Goal: Information Seeking & Learning: Learn about a topic

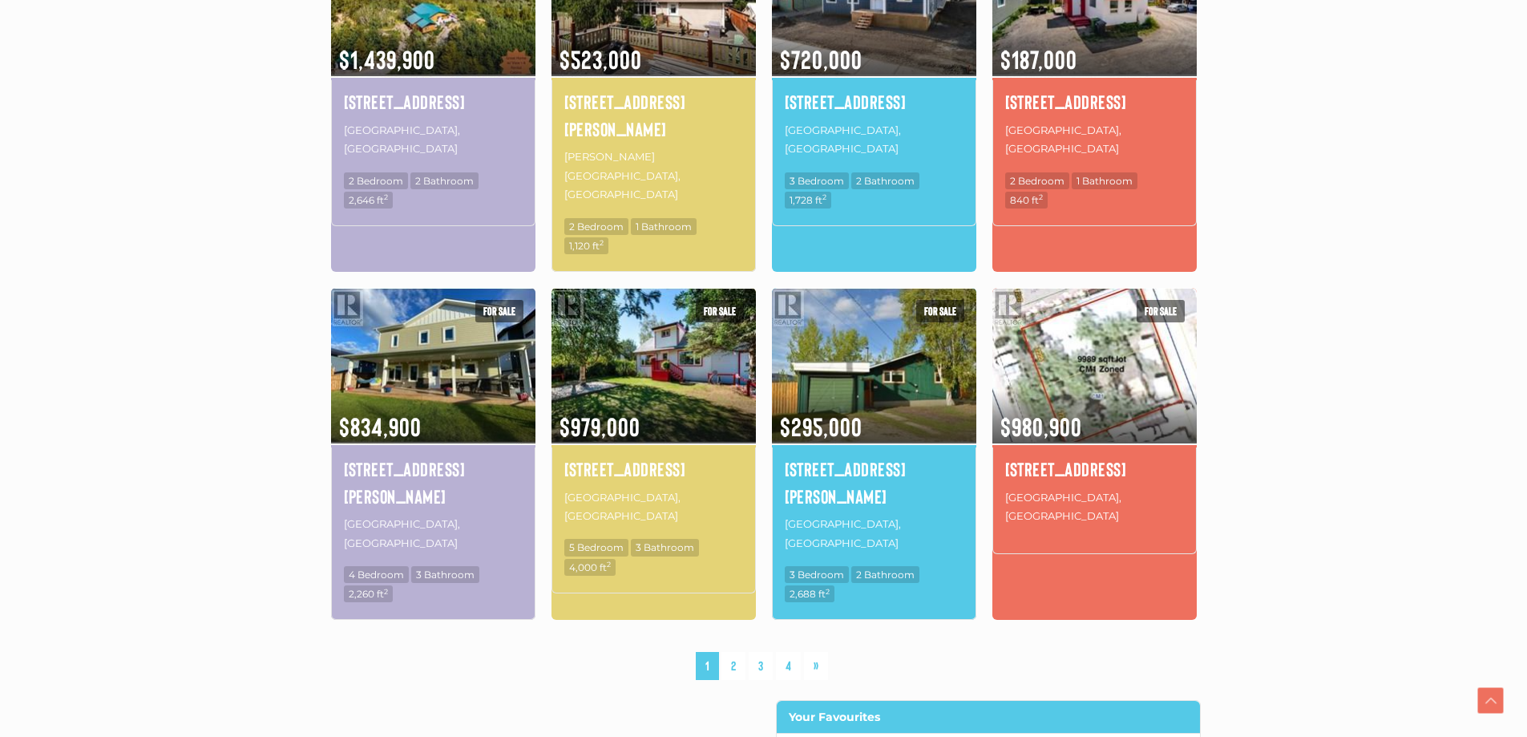
scroll to position [1042, 0]
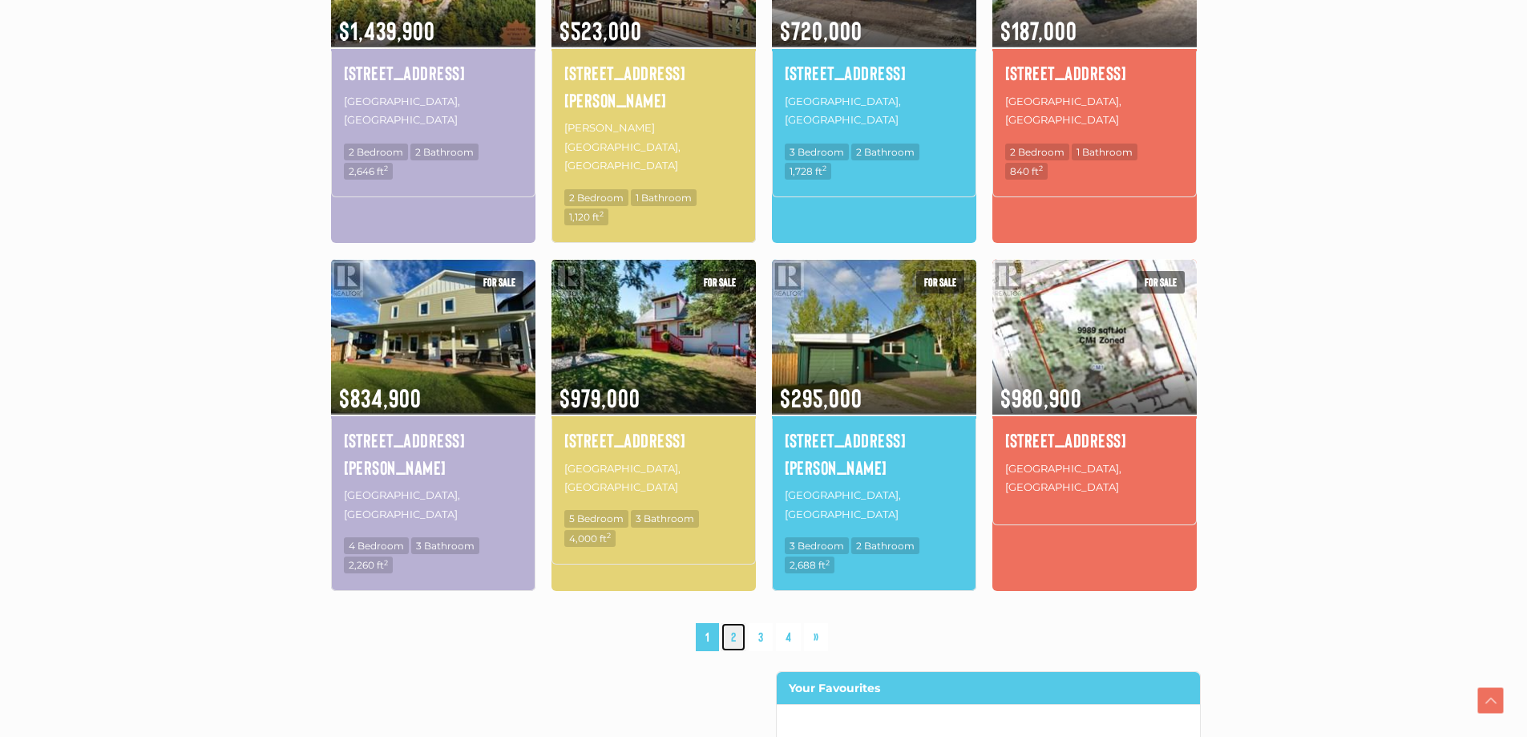
click at [733, 623] on link "2" at bounding box center [733, 637] width 24 height 28
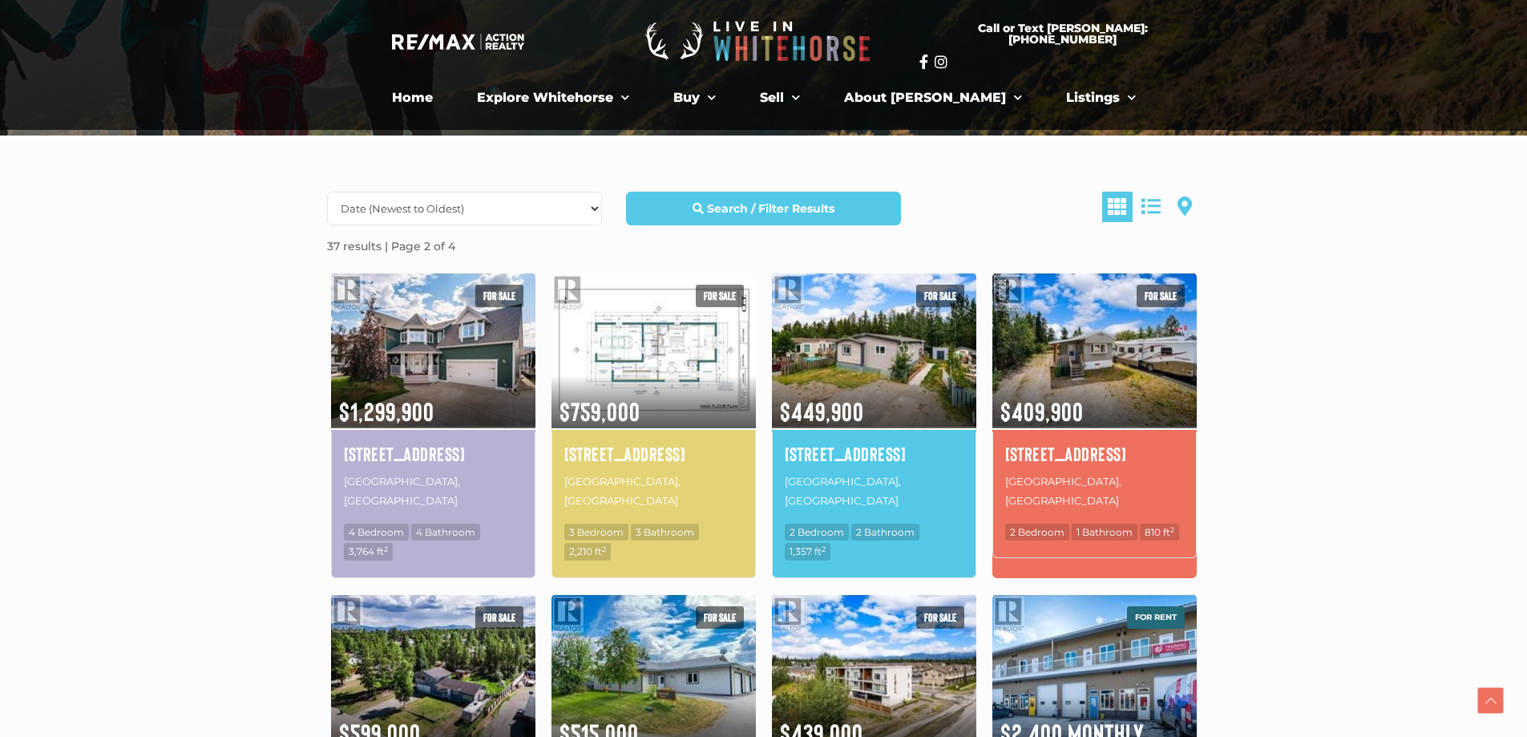
scroll to position [321, 0]
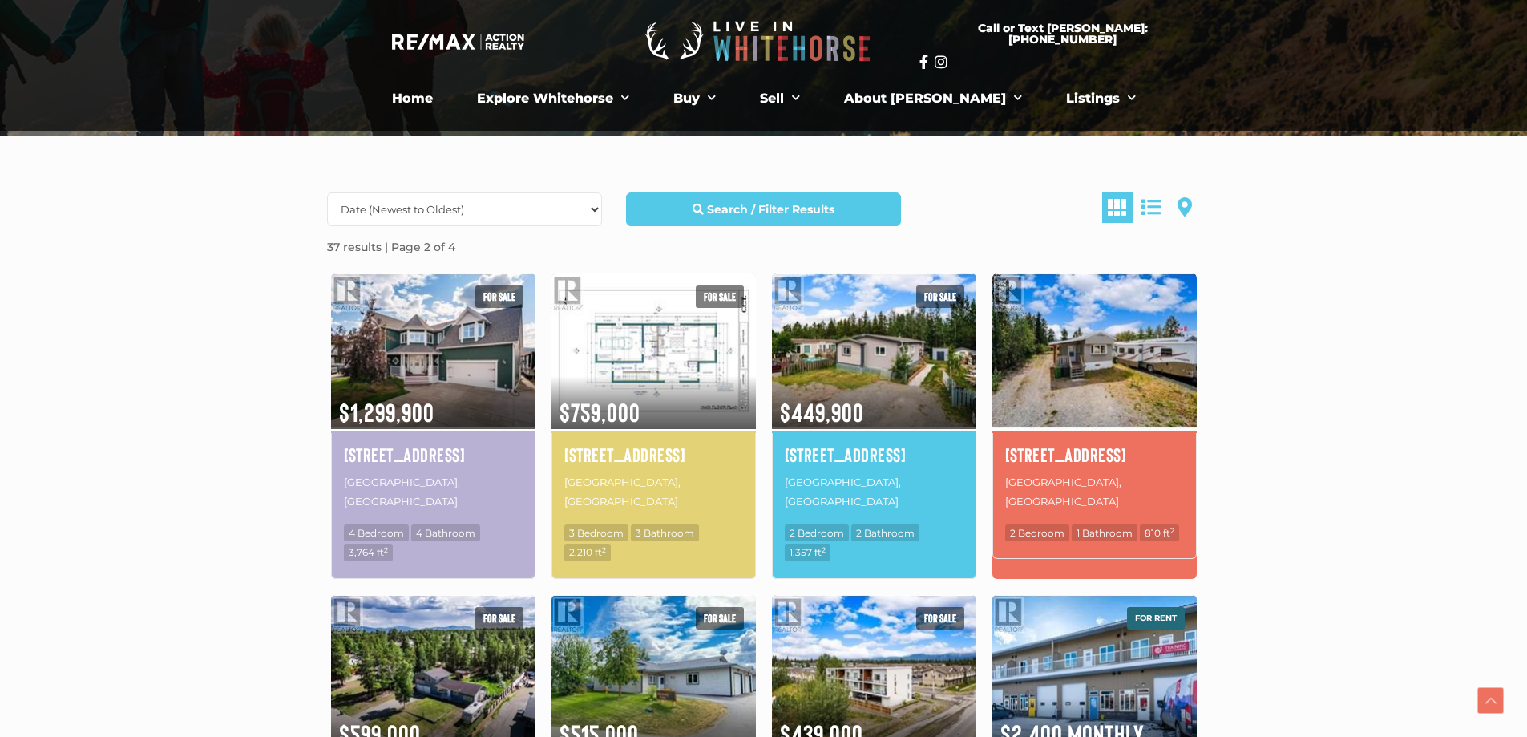
click at [1061, 367] on img at bounding box center [1094, 351] width 204 height 160
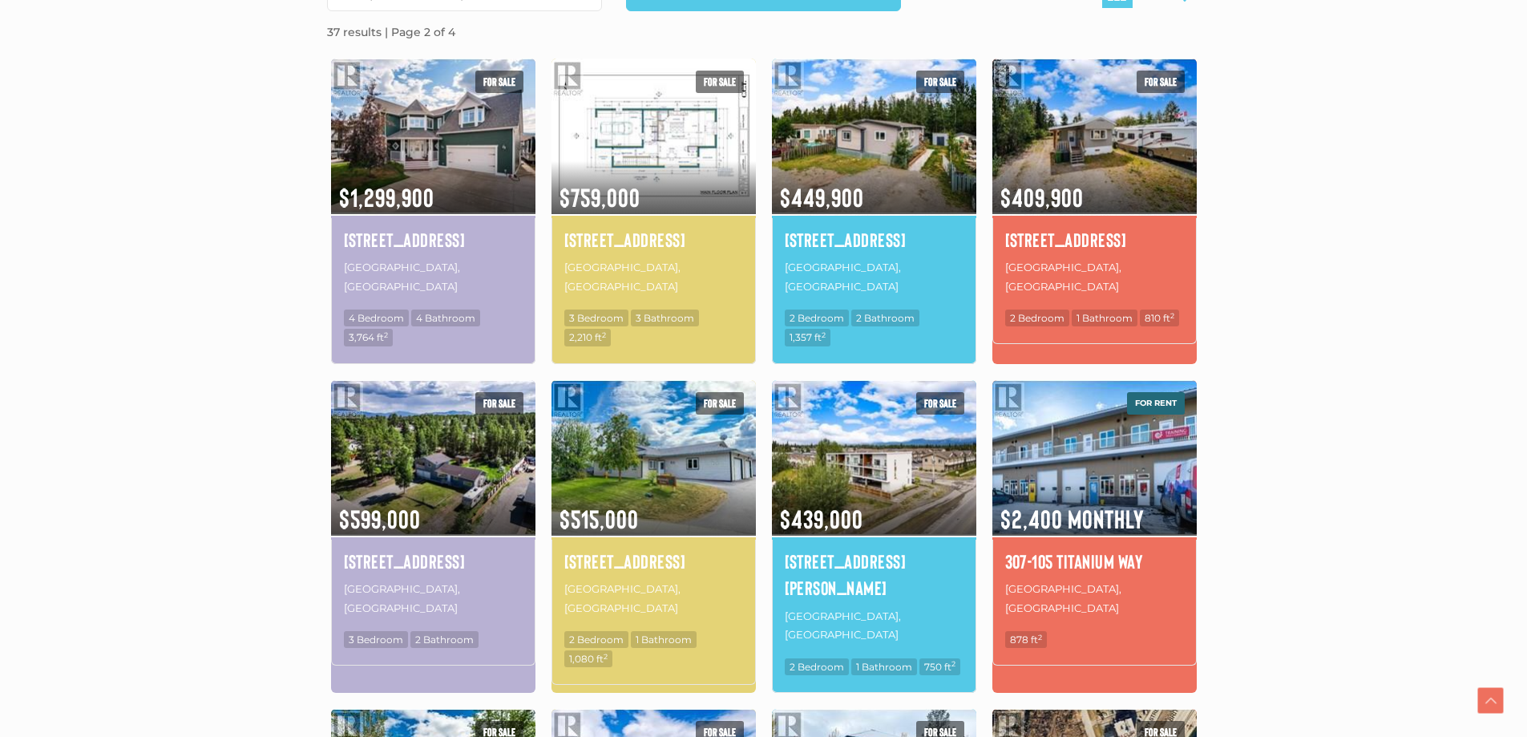
scroll to position [561, 0]
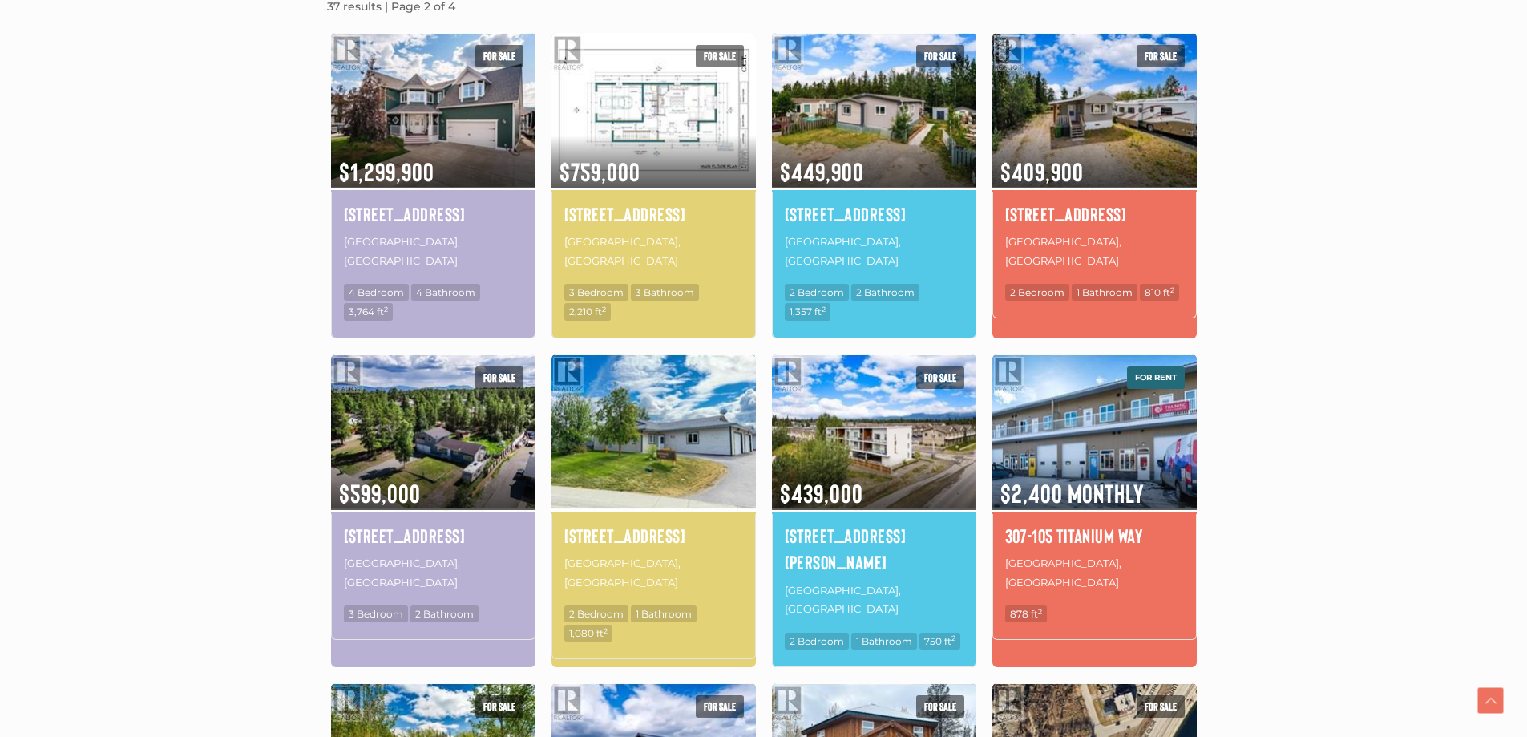
click at [602, 430] on img at bounding box center [654, 432] width 204 height 160
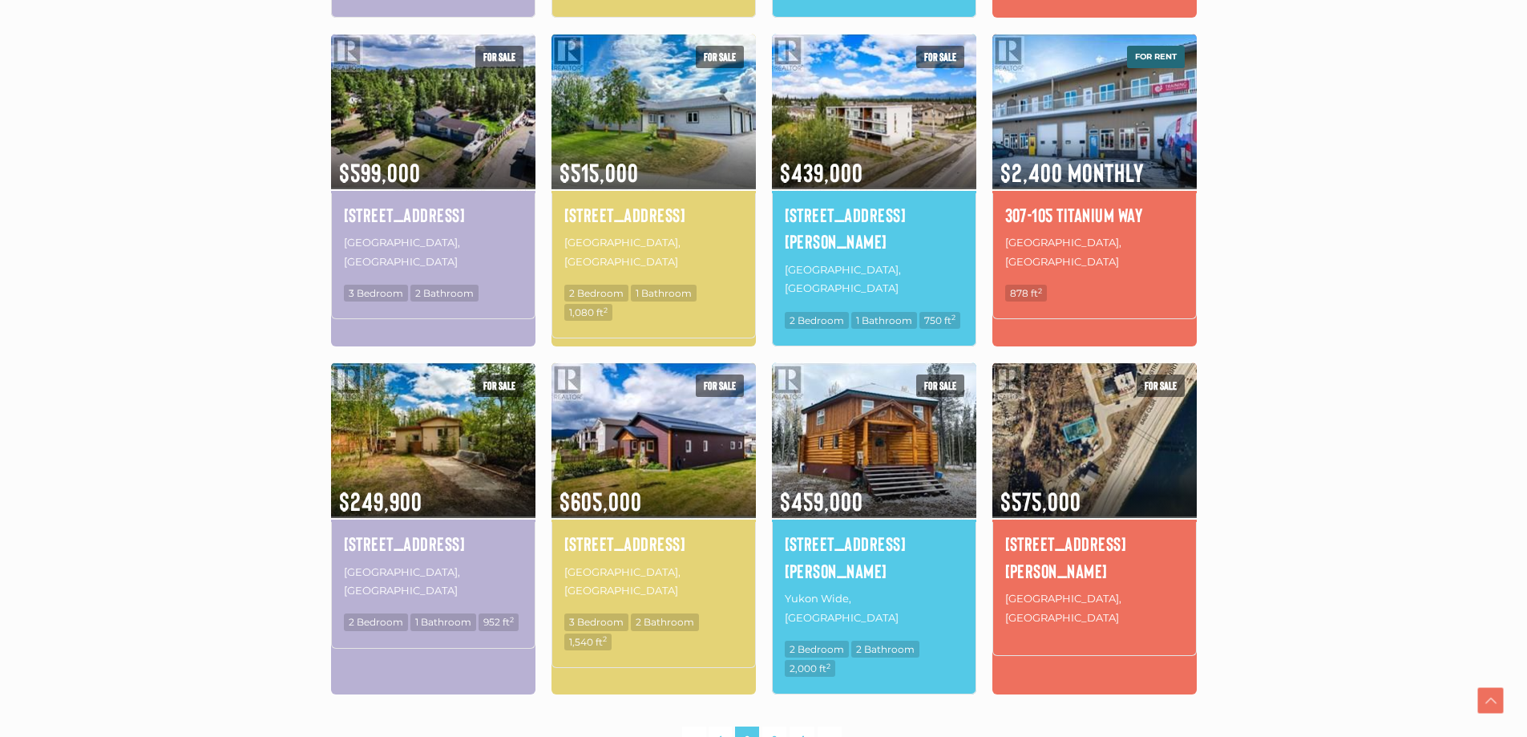
scroll to position [962, 0]
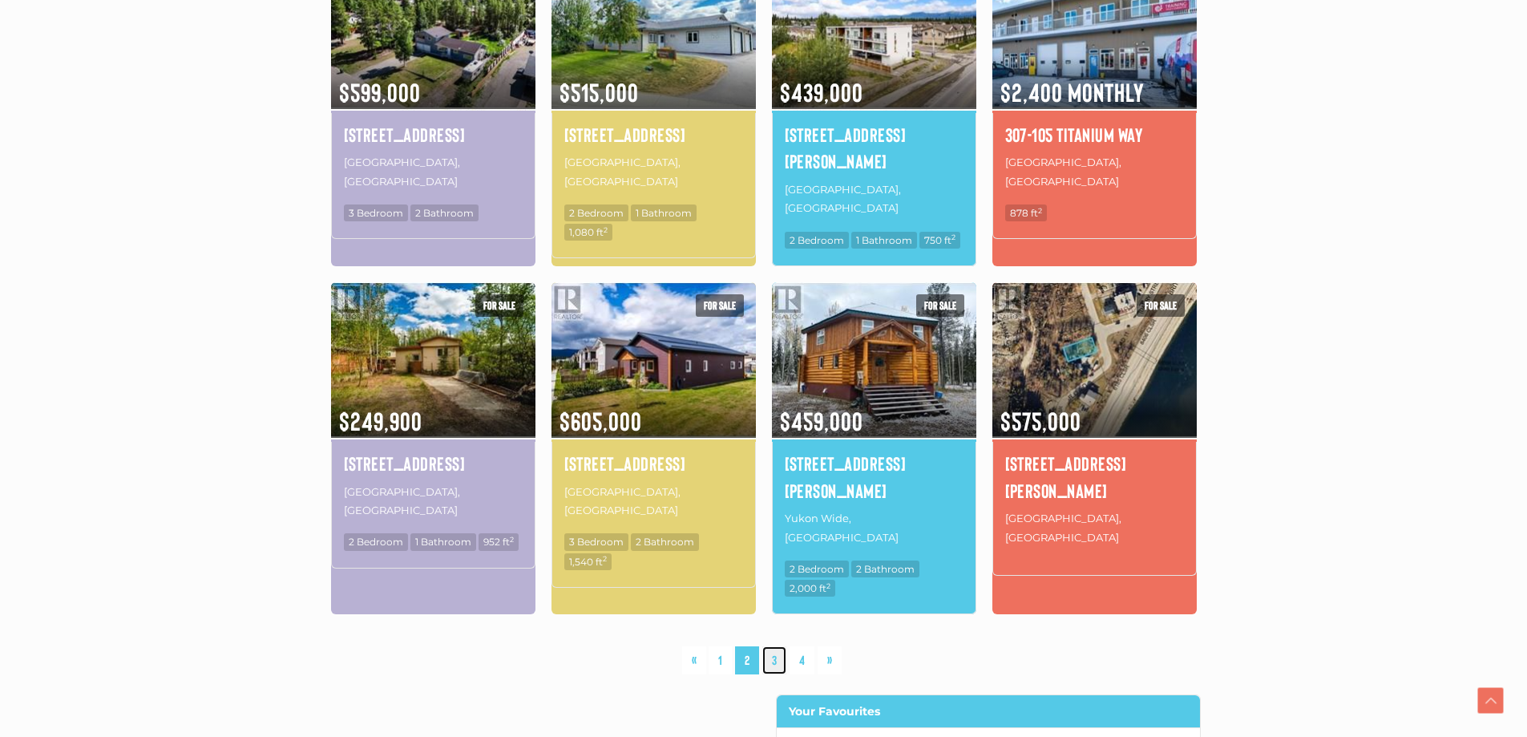
click at [770, 646] on link "3" at bounding box center [774, 660] width 24 height 28
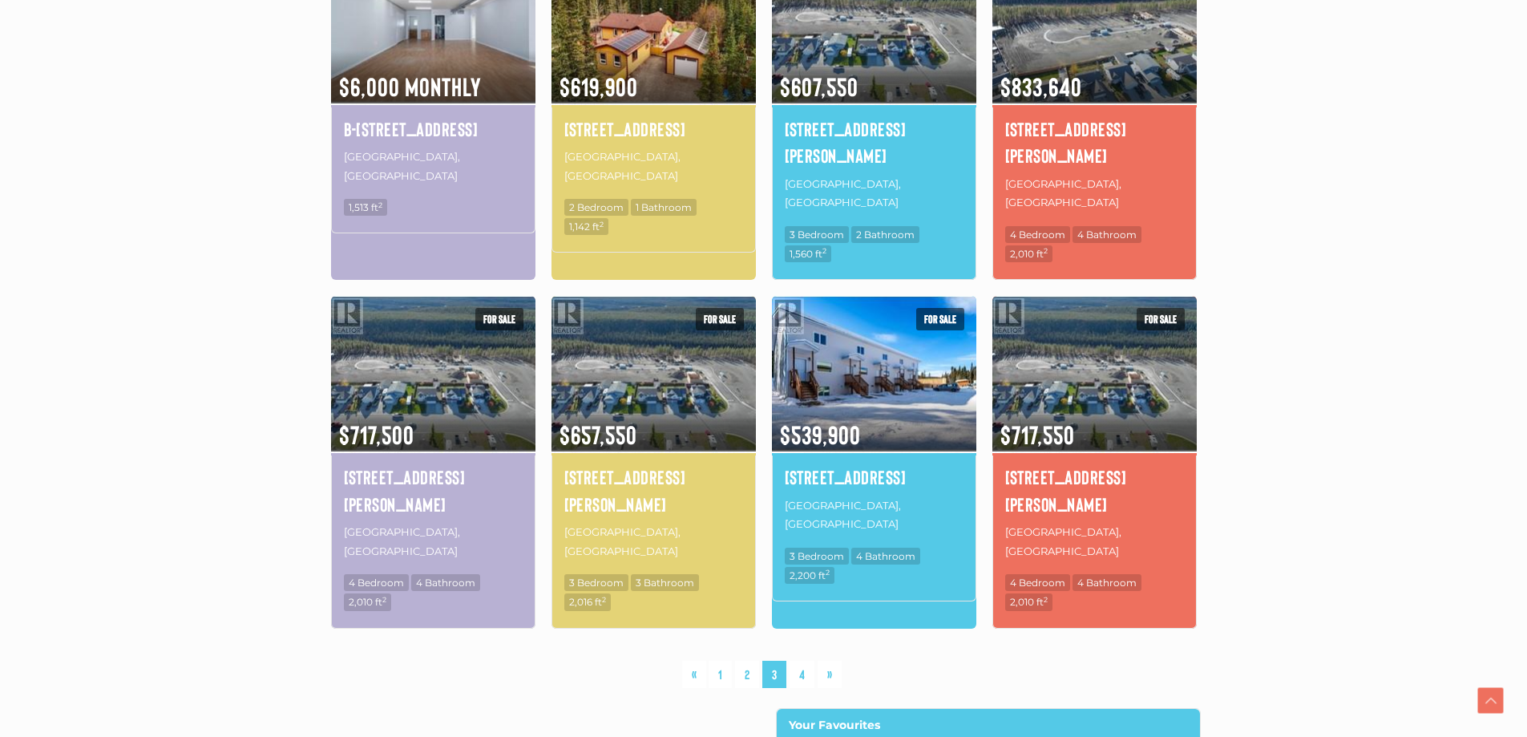
scroll to position [1128, 0]
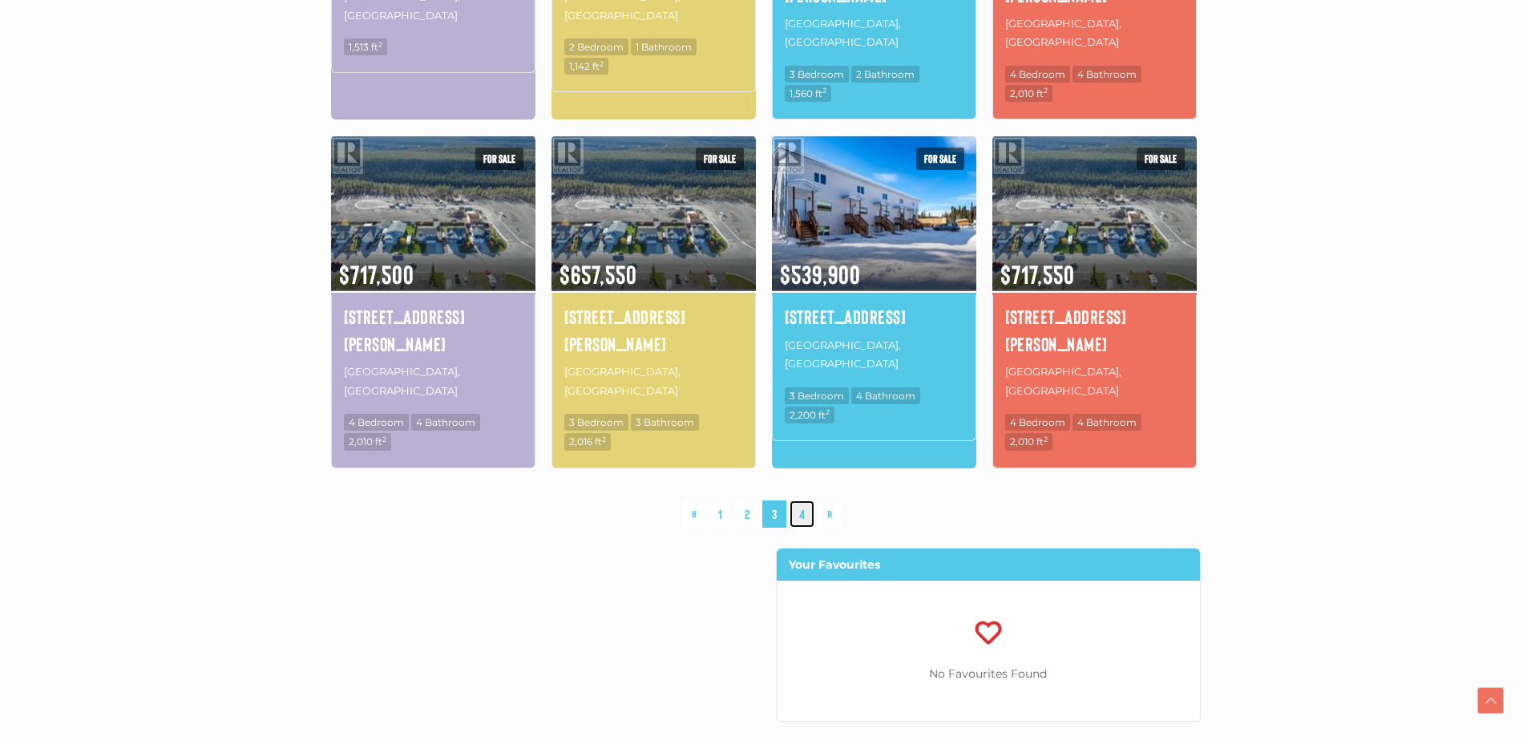
click at [797, 500] on link "4" at bounding box center [802, 514] width 25 height 28
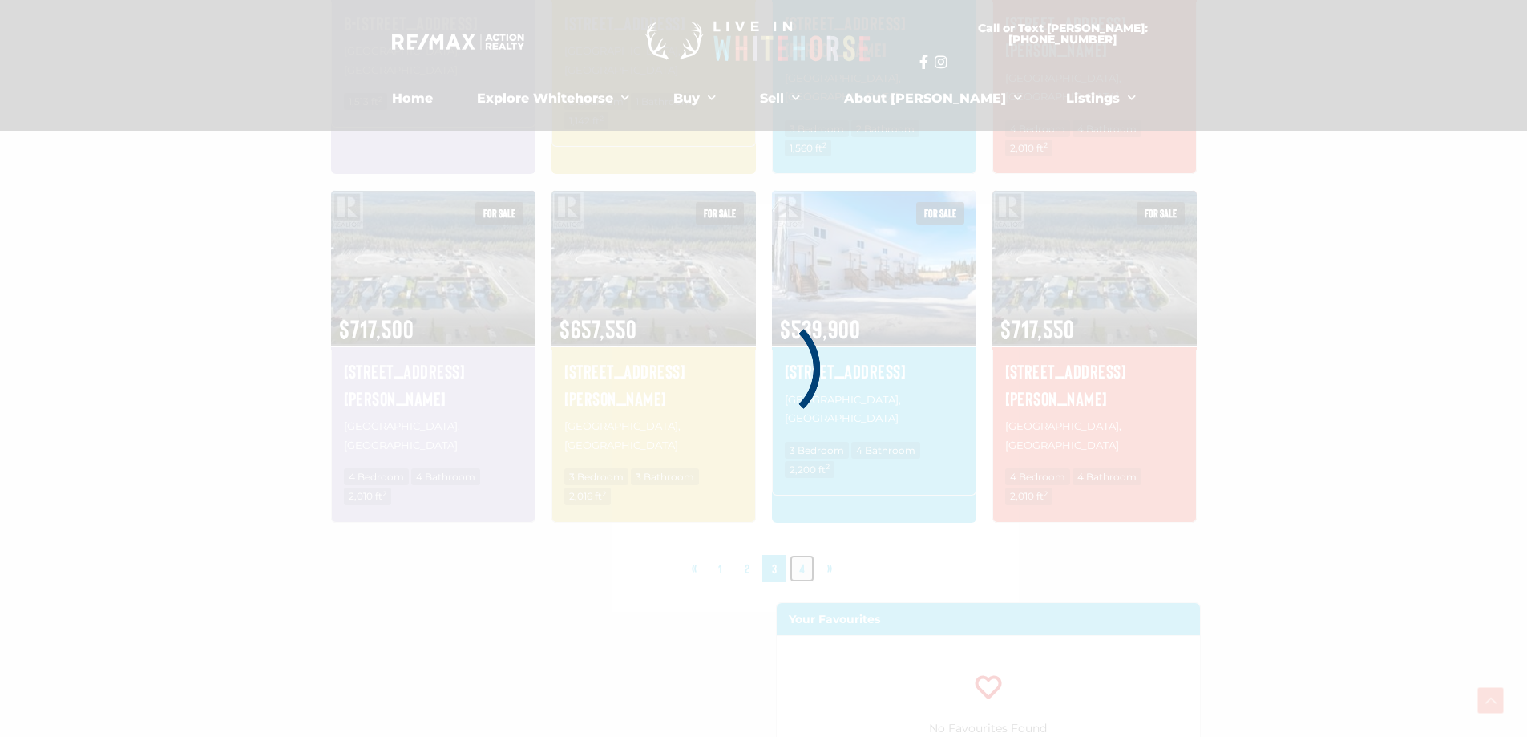
scroll to position [1053, 0]
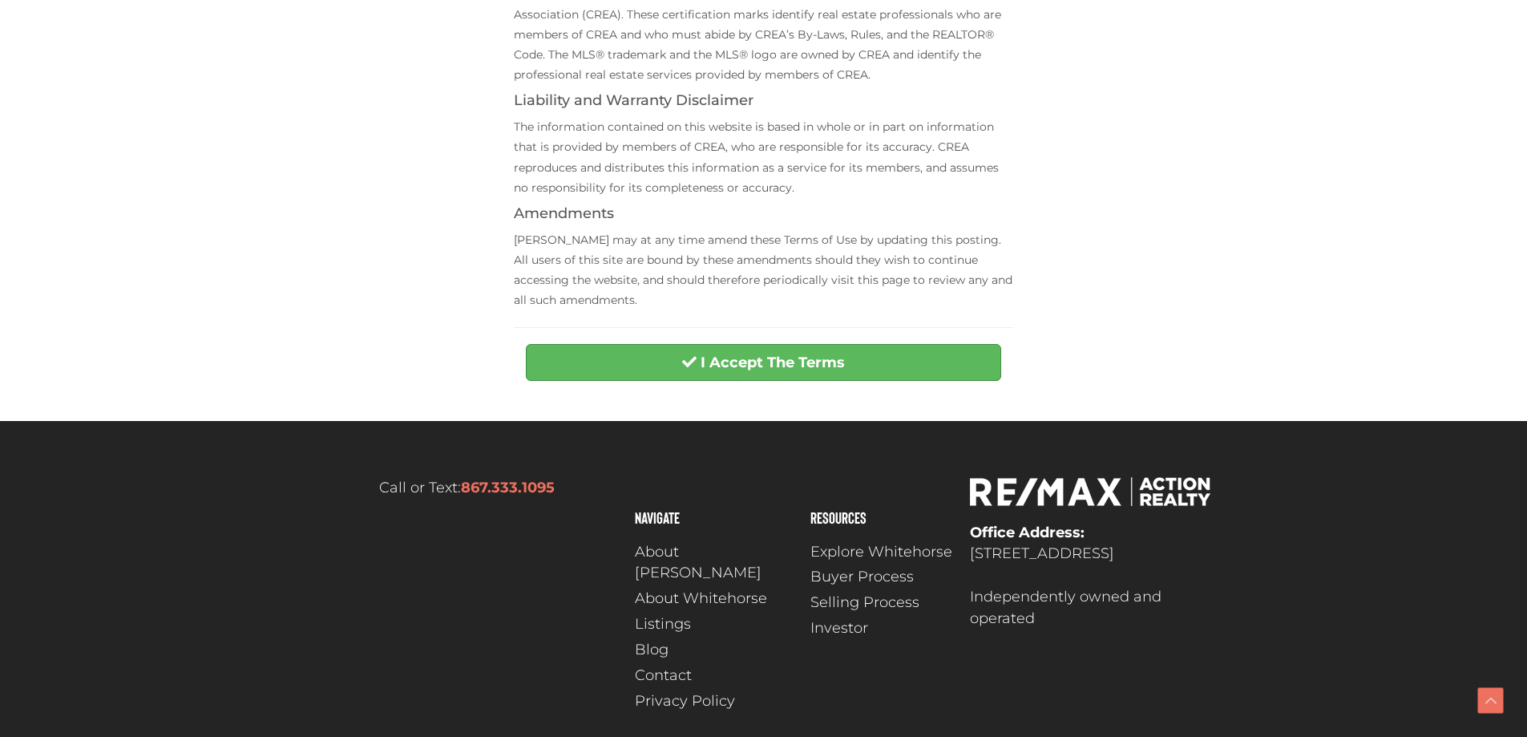
scroll to position [632, 0]
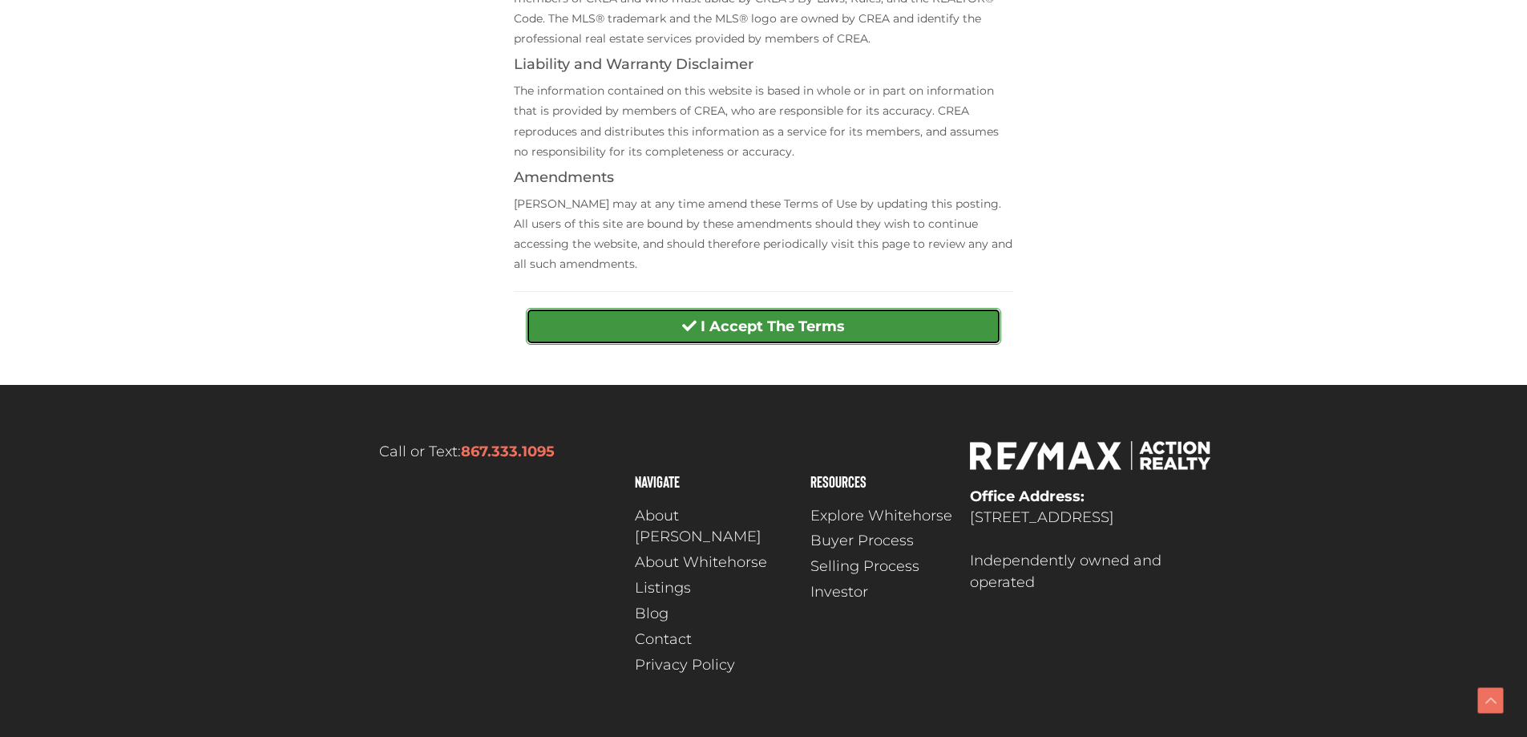
click at [796, 329] on strong "I Accept The Terms" at bounding box center [773, 326] width 144 height 18
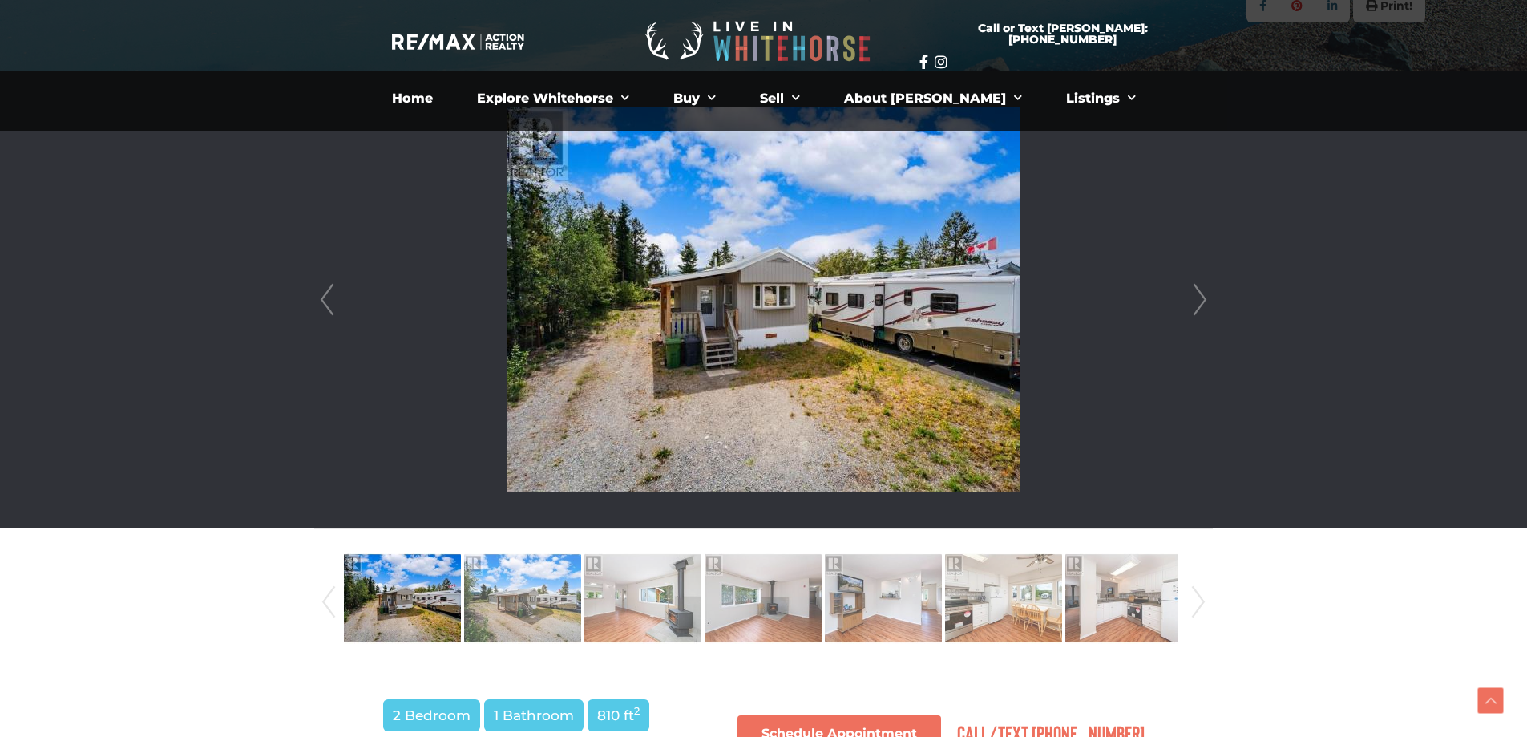
scroll to position [389, 0]
click at [543, 580] on img at bounding box center [522, 598] width 117 height 91
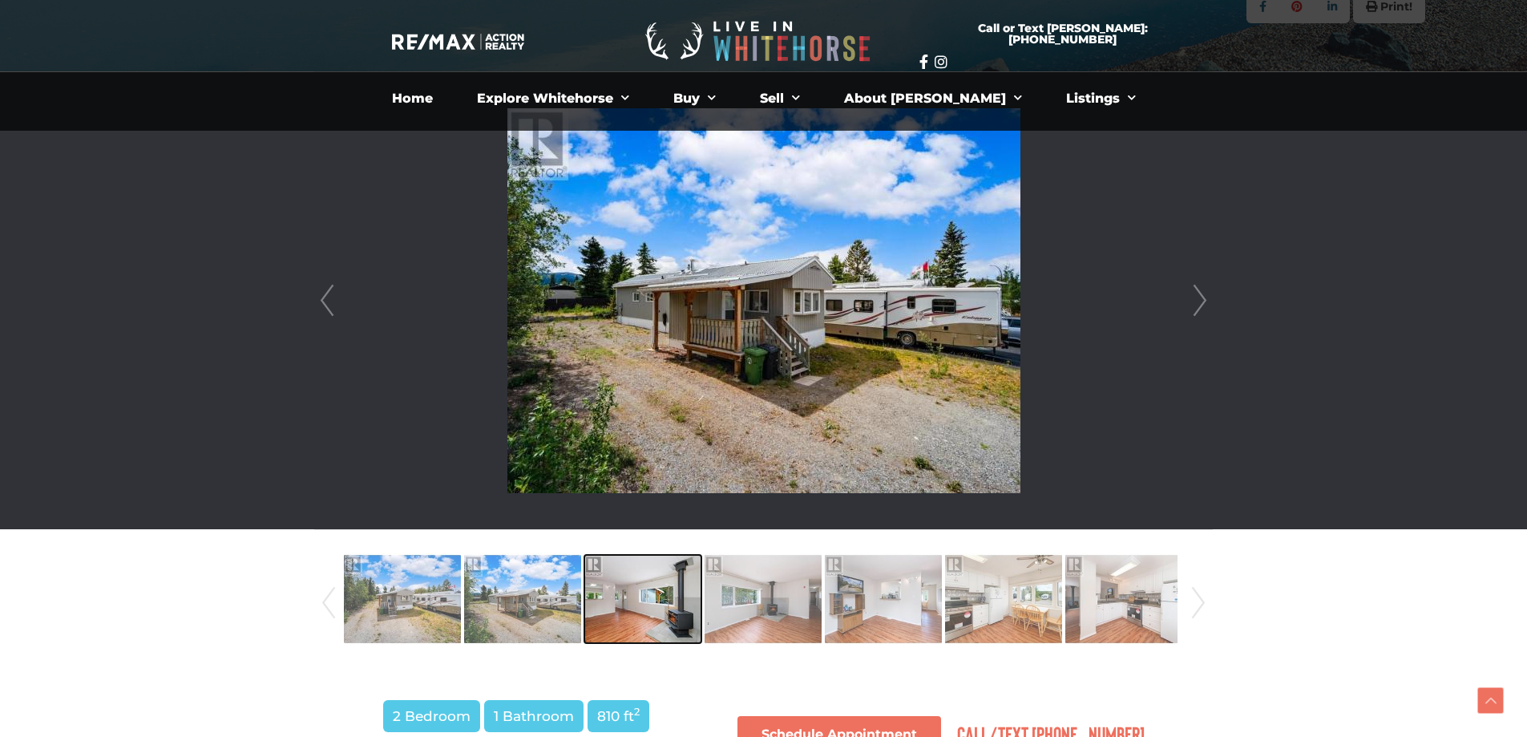
click at [638, 595] on img at bounding box center [642, 598] width 117 height 91
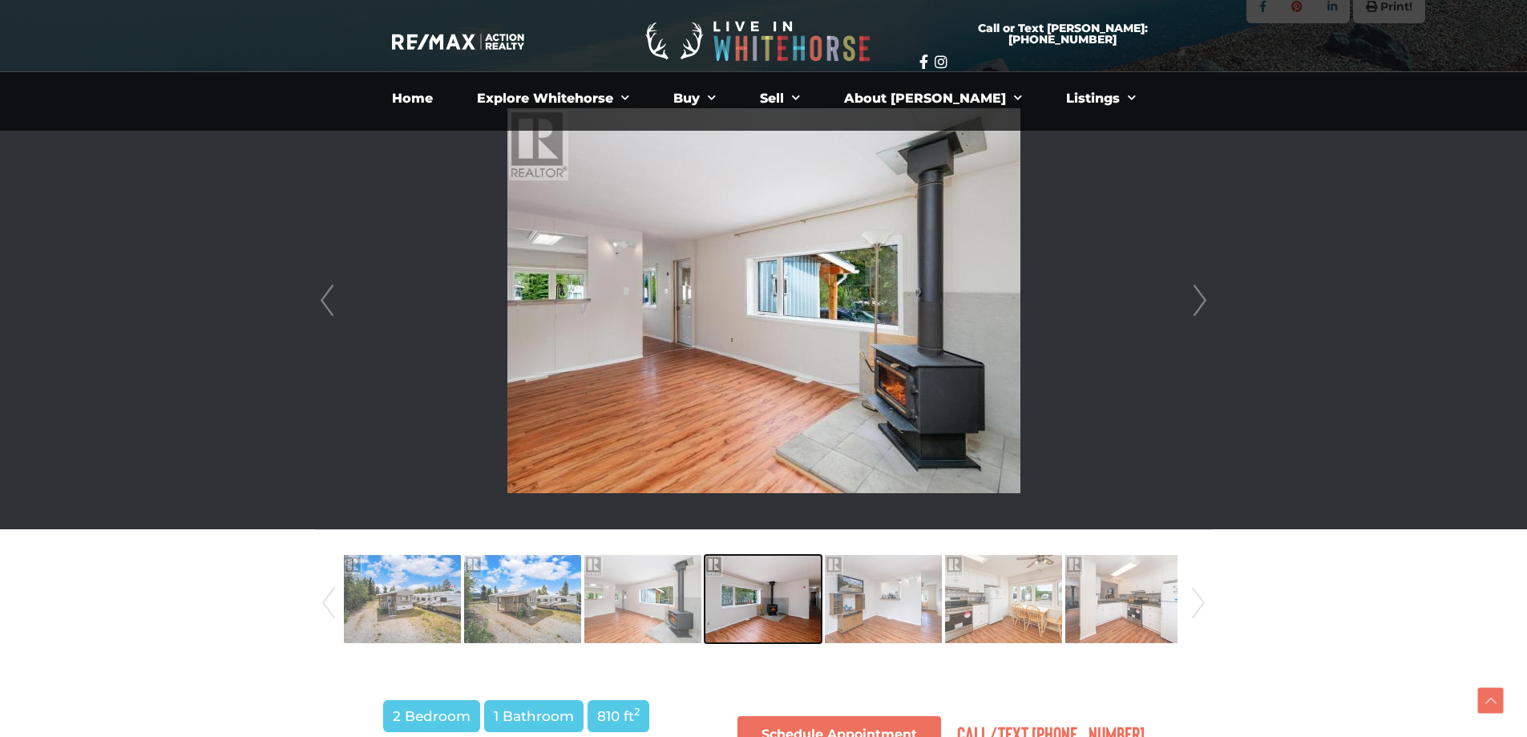
click at [729, 594] on img at bounding box center [763, 598] width 117 height 91
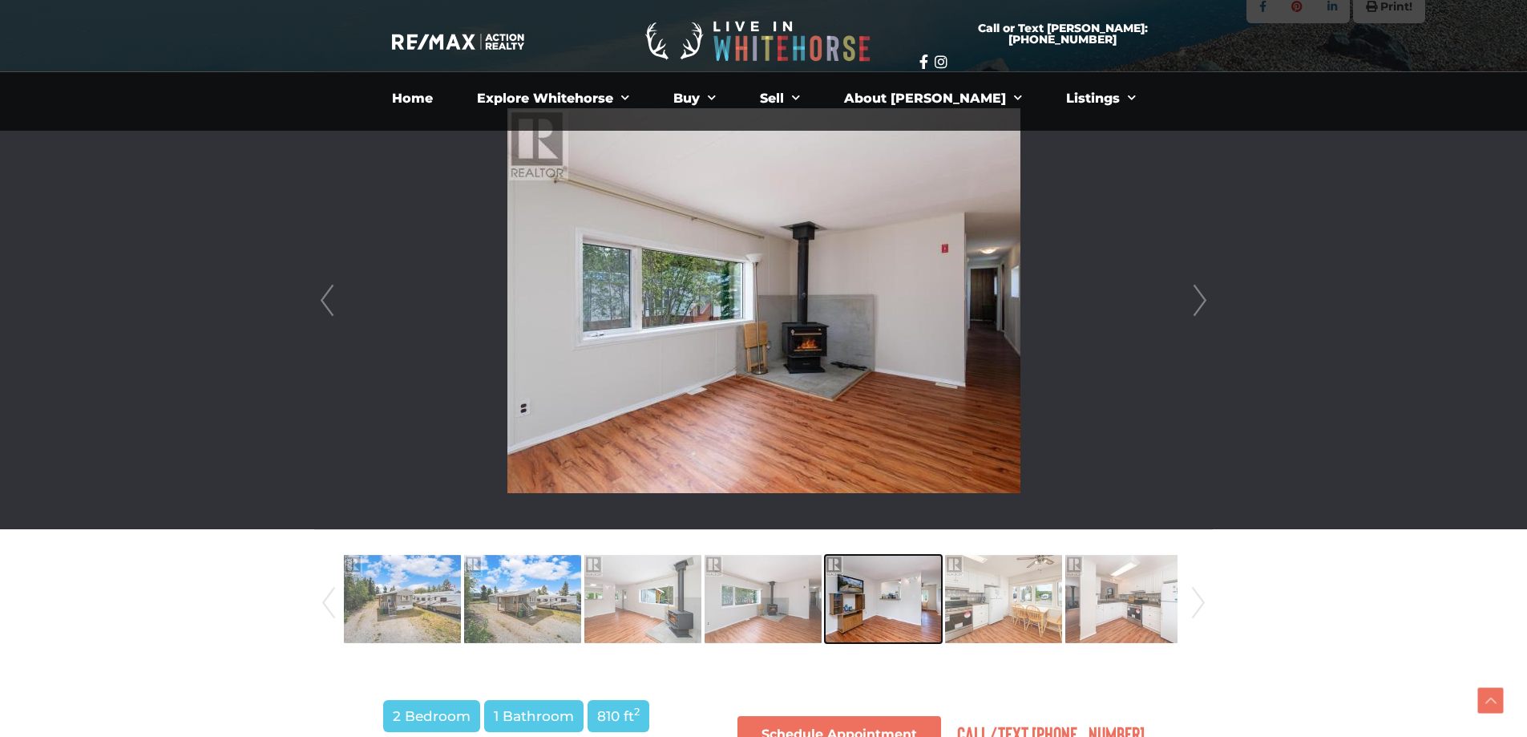
click at [862, 588] on img at bounding box center [883, 598] width 117 height 91
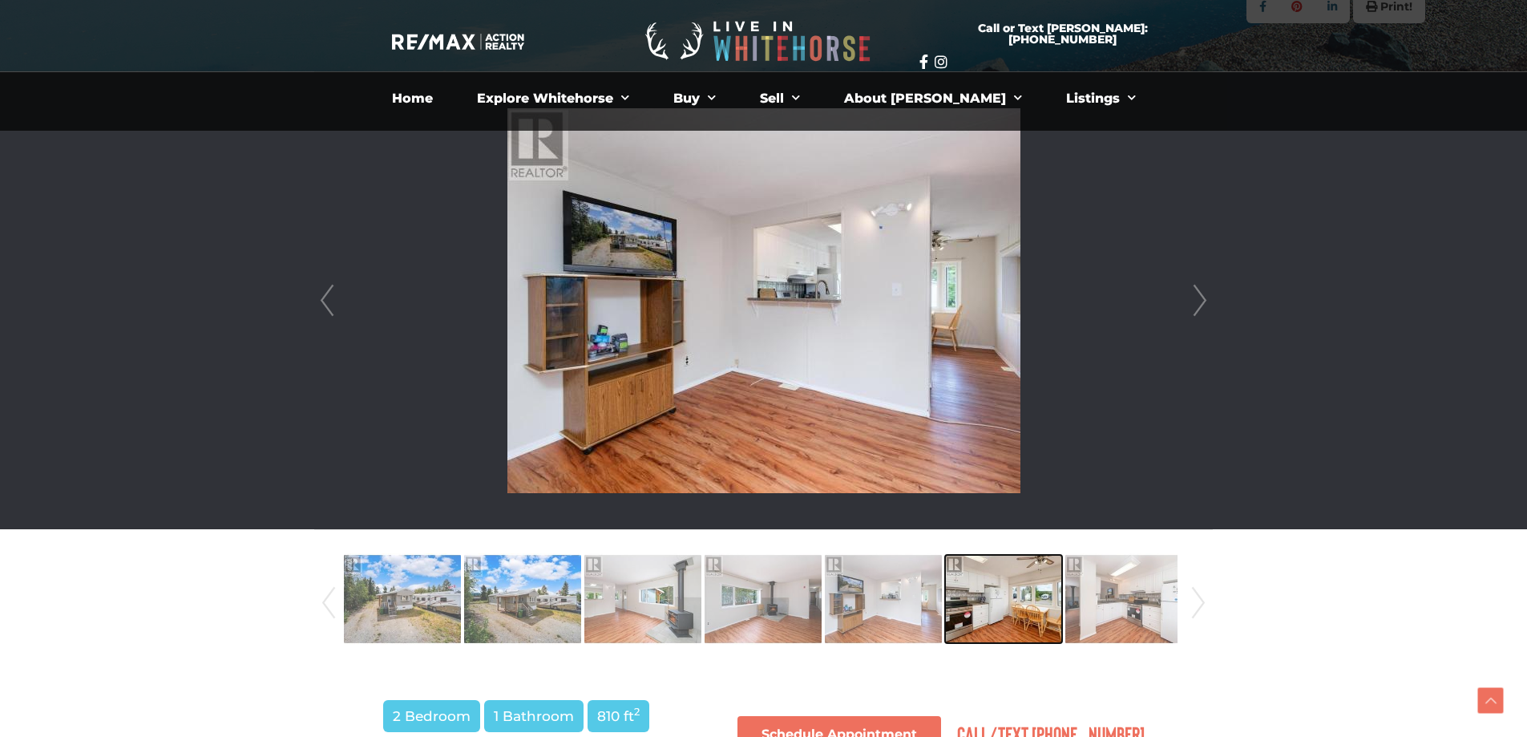
click at [991, 584] on img at bounding box center [1003, 598] width 117 height 91
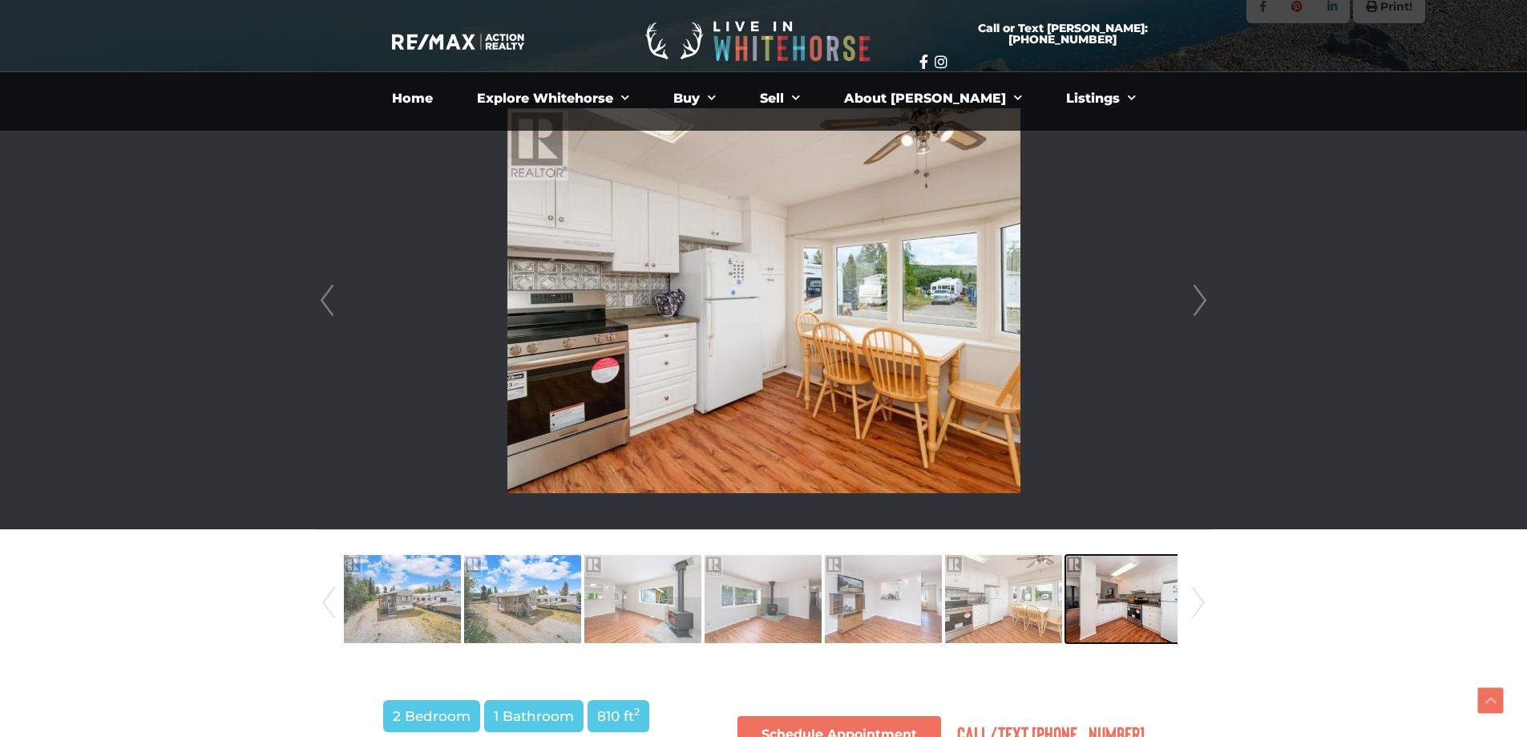
click at [1130, 579] on img at bounding box center [1123, 598] width 117 height 91
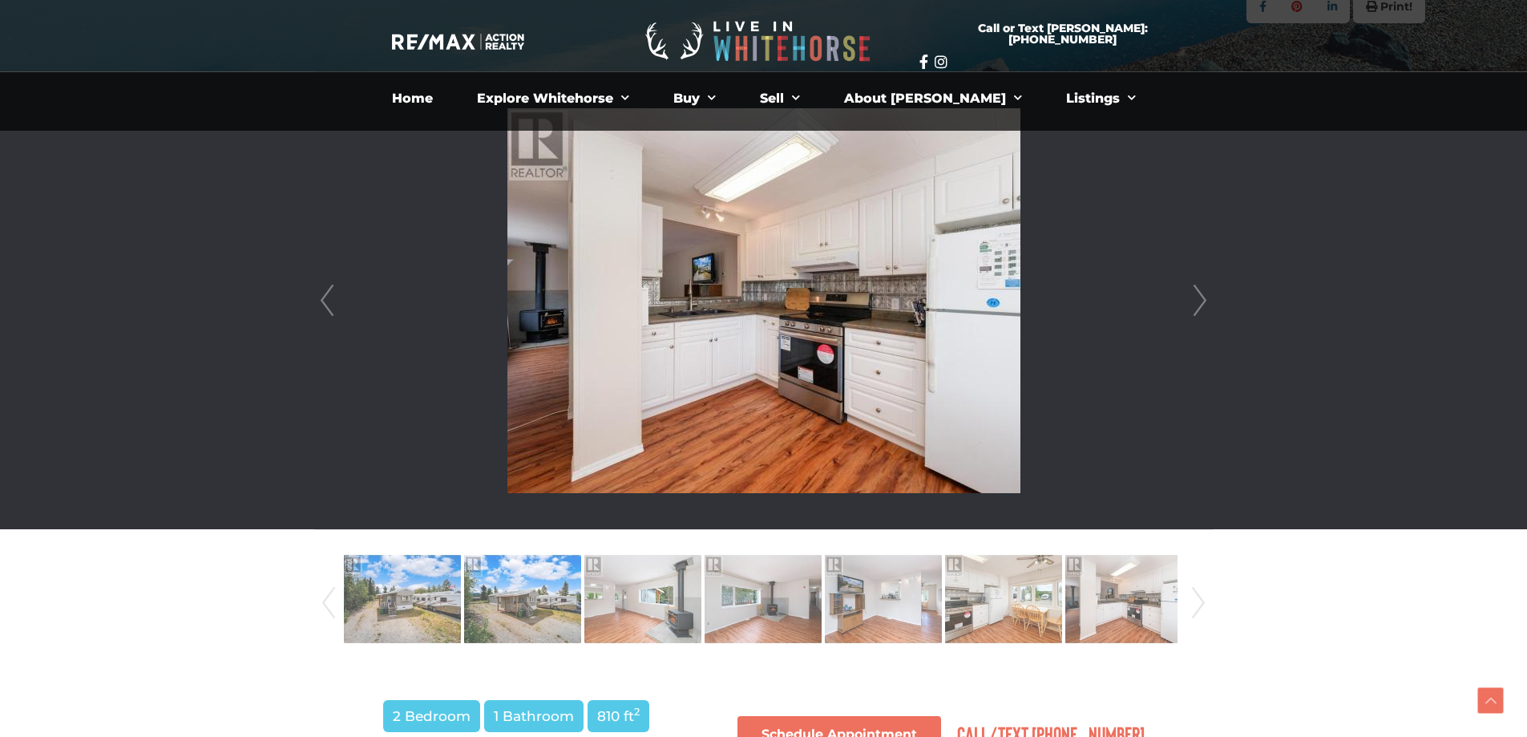
click at [1194, 596] on link "Next" at bounding box center [1198, 602] width 24 height 109
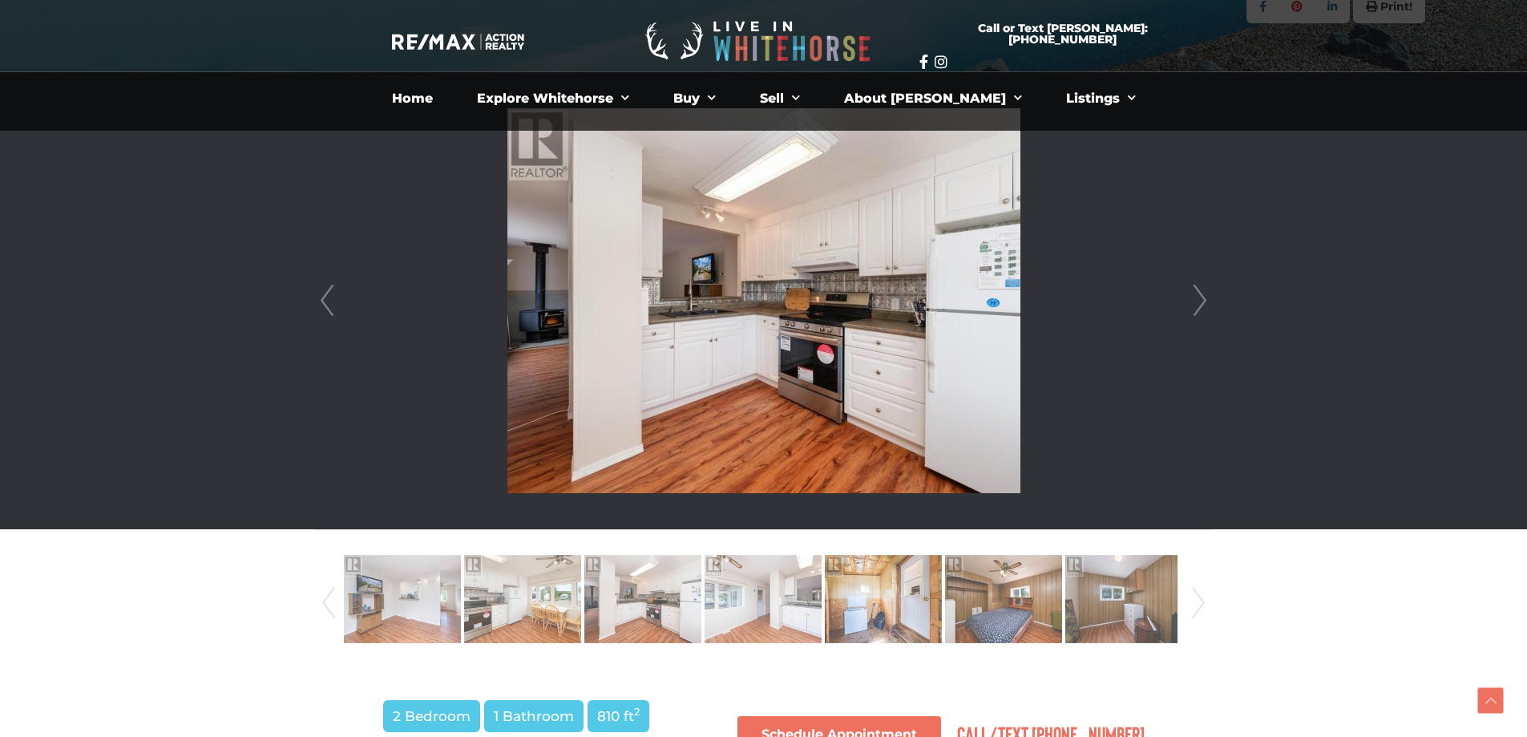
click at [1194, 596] on link "Next" at bounding box center [1198, 602] width 24 height 109
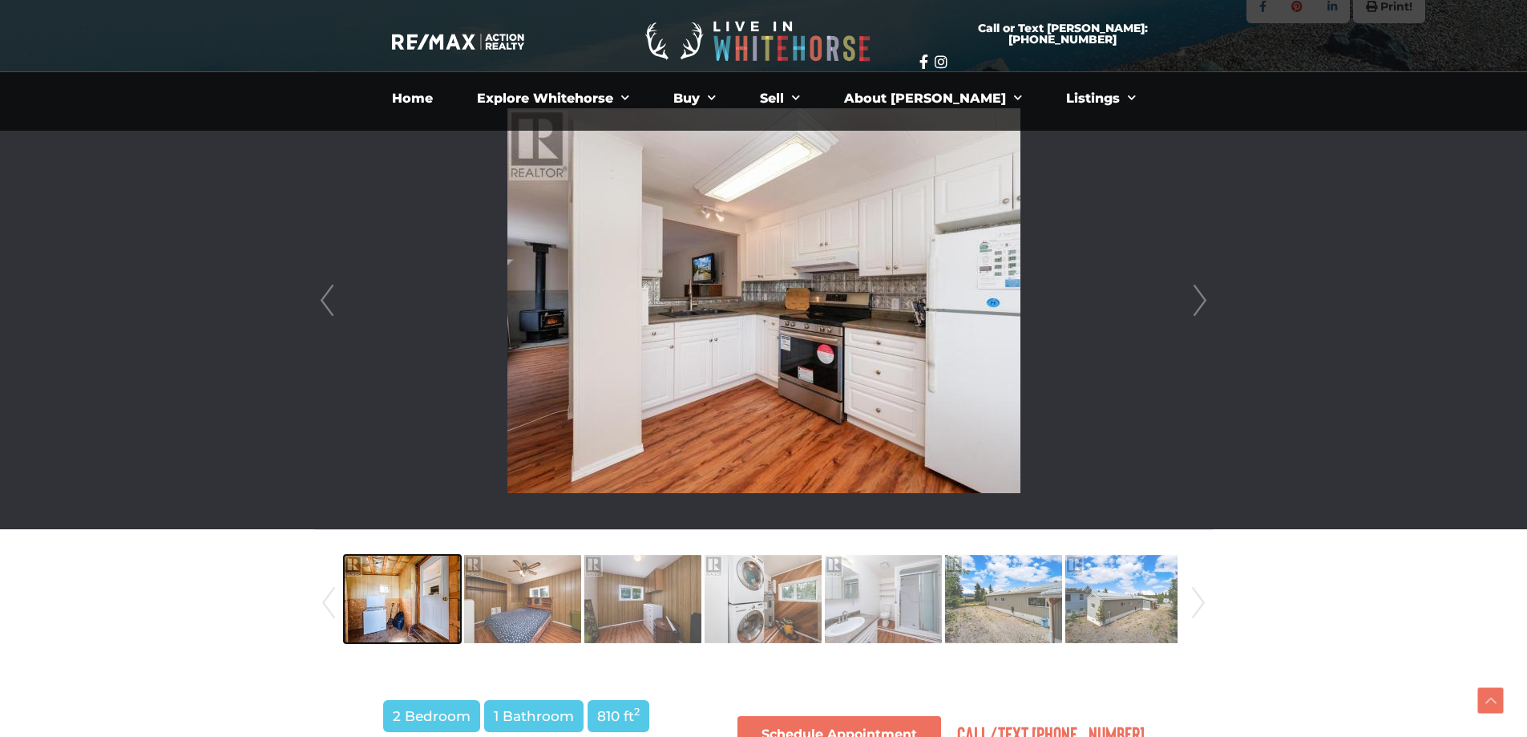
click at [394, 579] on img at bounding box center [402, 598] width 117 height 91
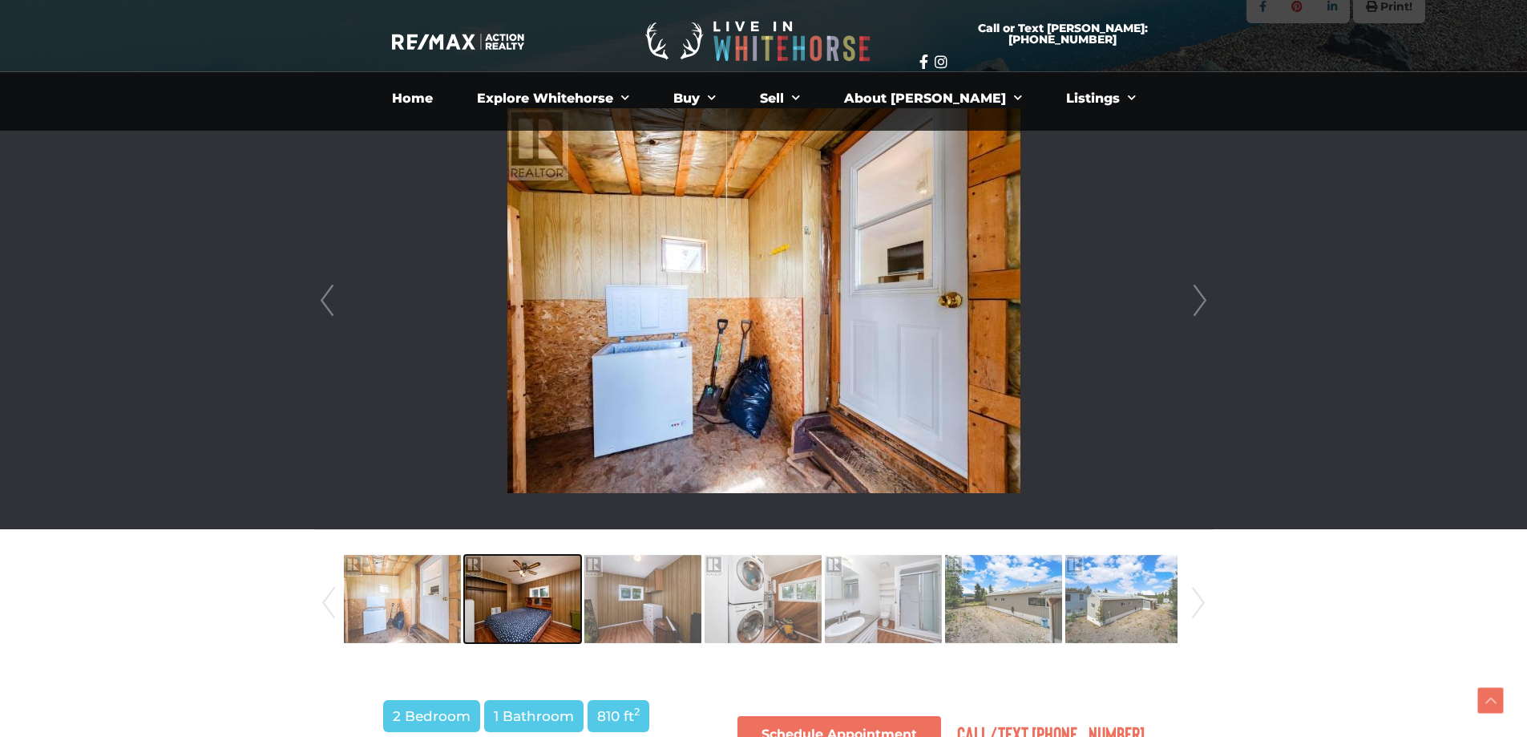
click at [545, 592] on img at bounding box center [522, 598] width 117 height 91
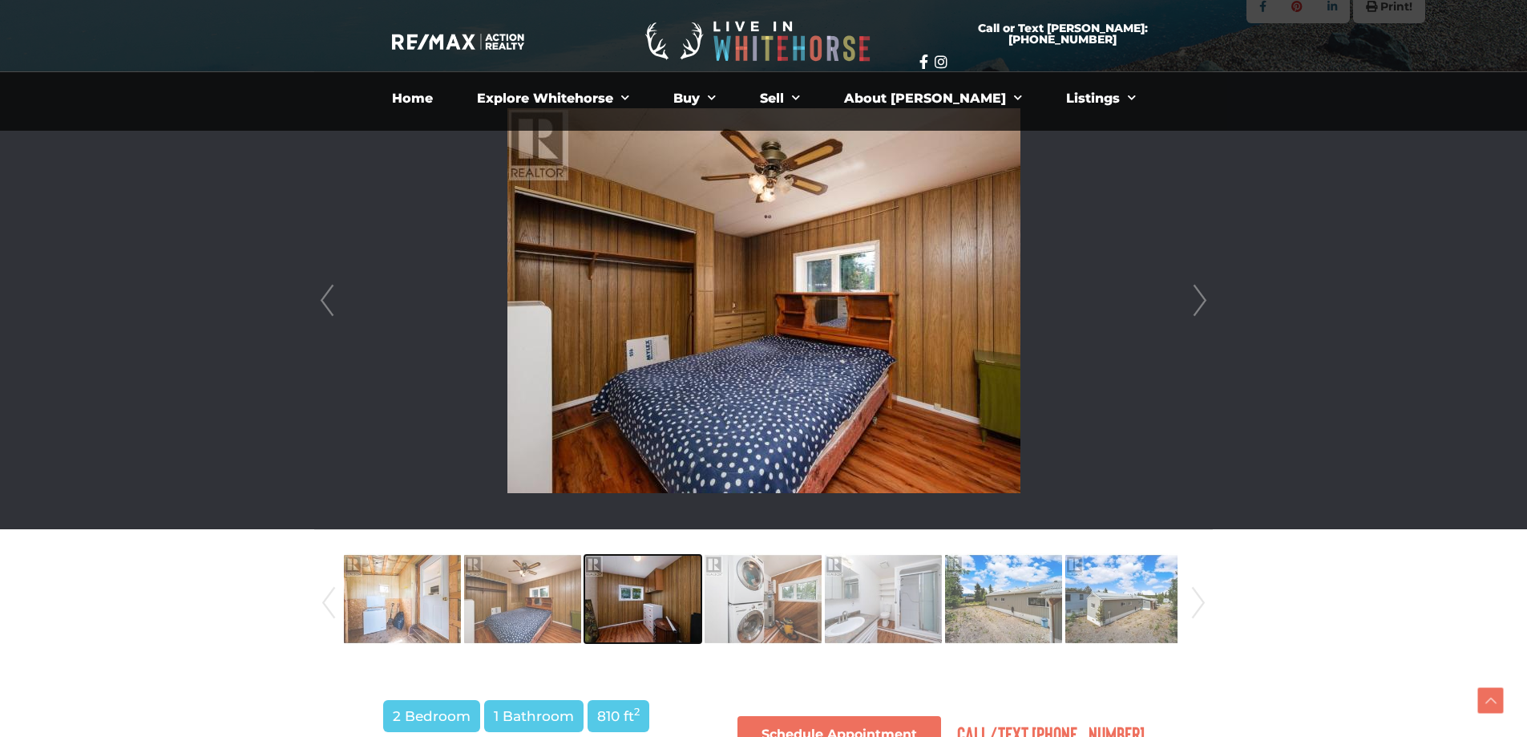
click at [626, 583] on img at bounding box center [642, 598] width 117 height 91
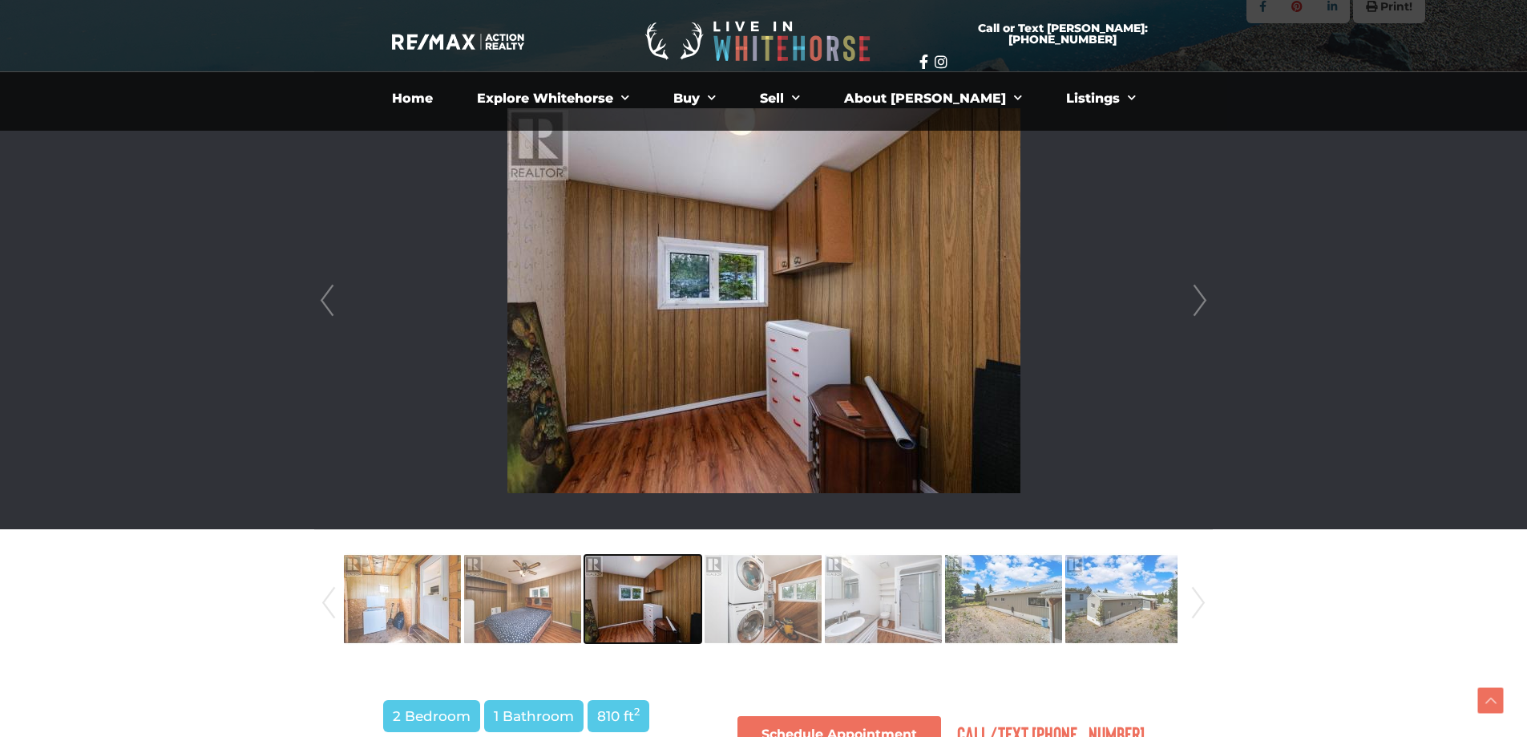
click at [680, 594] on img at bounding box center [642, 598] width 117 height 91
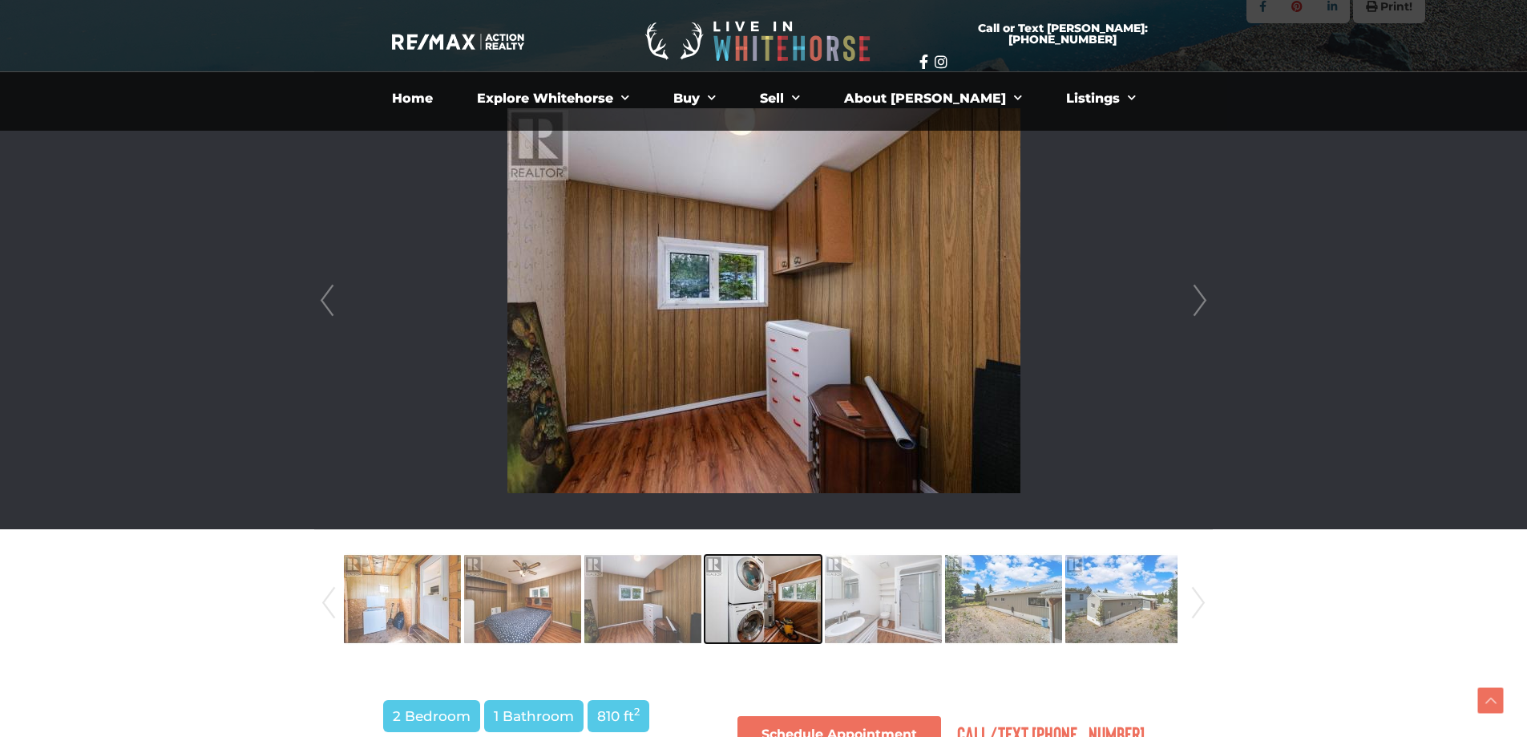
click at [730, 587] on img at bounding box center [763, 598] width 117 height 91
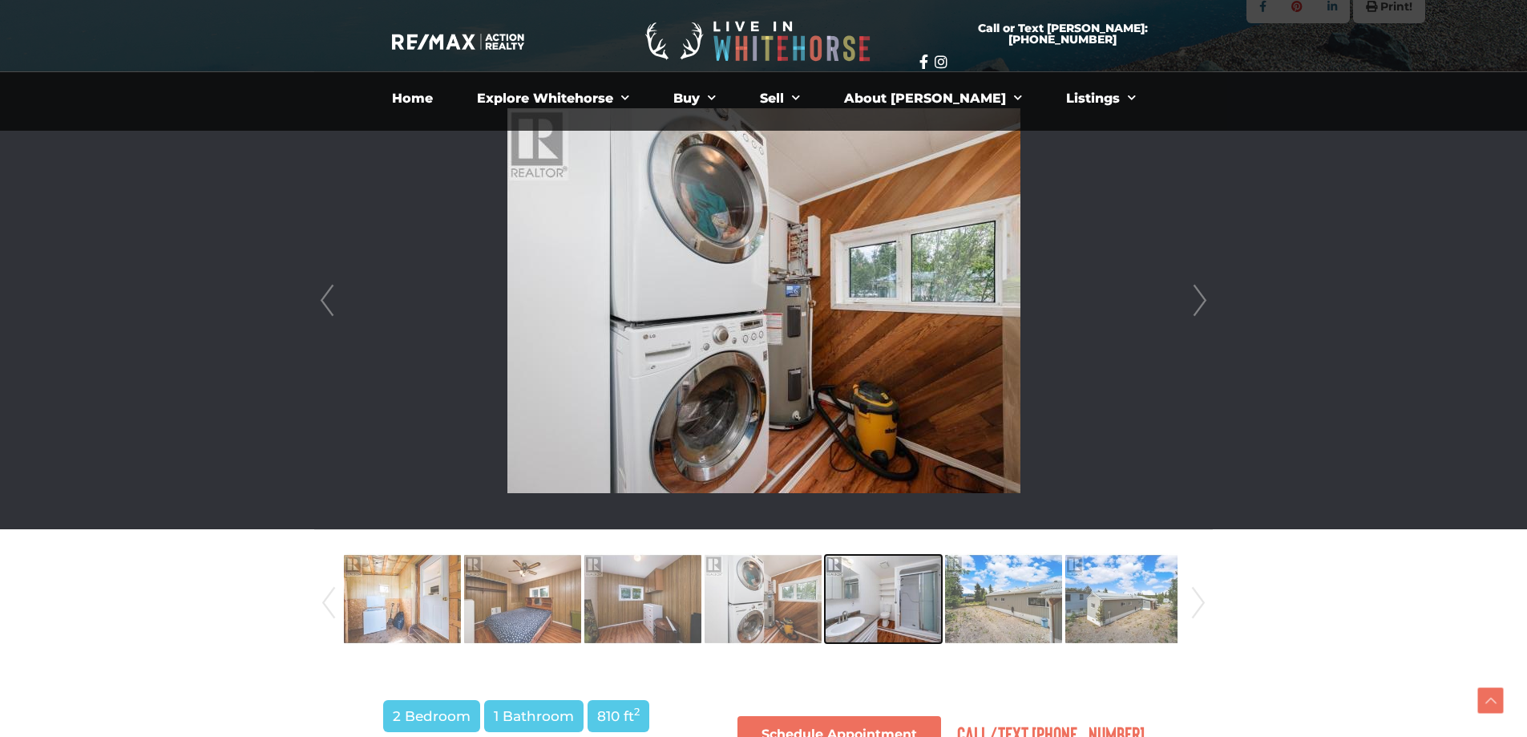
click at [873, 579] on img at bounding box center [883, 598] width 117 height 91
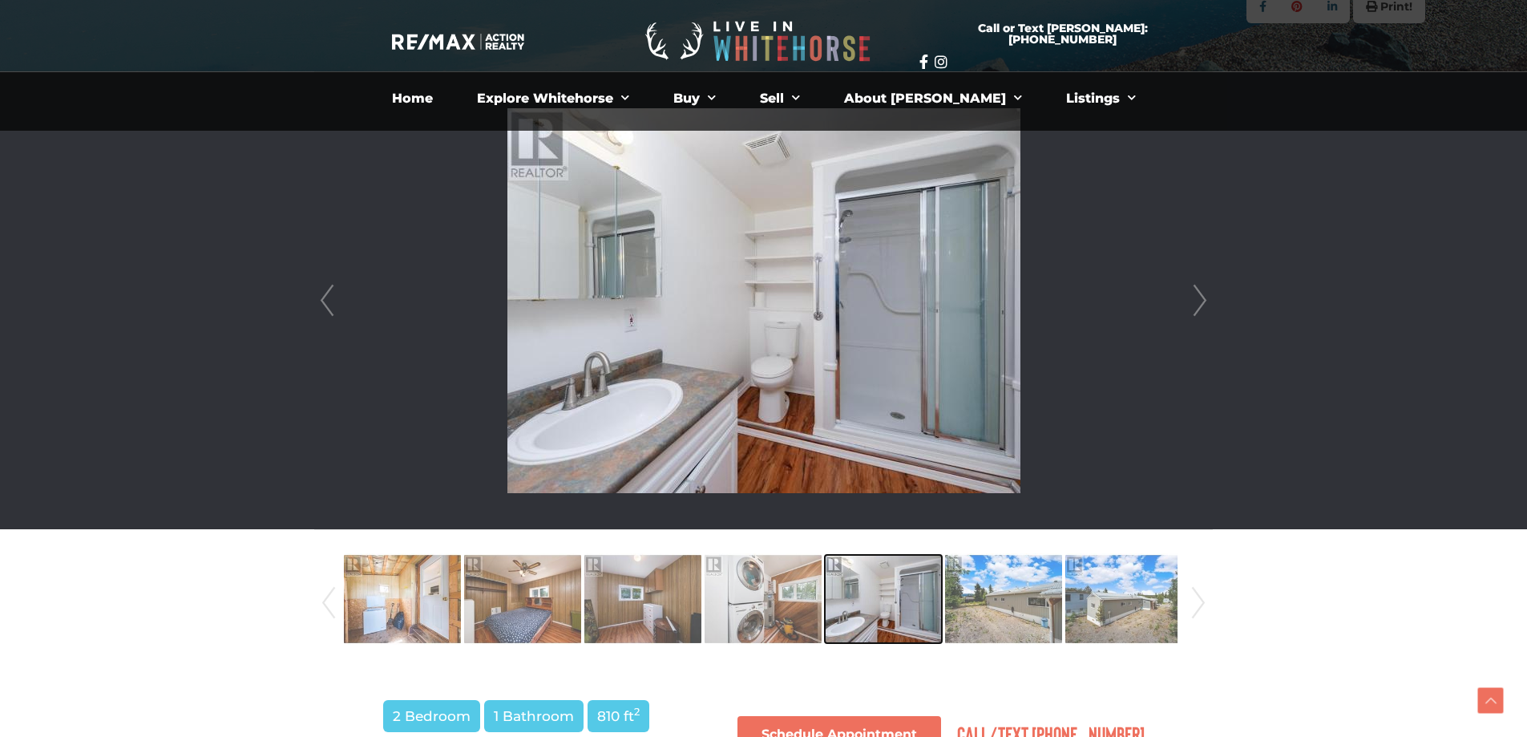
click at [874, 587] on img at bounding box center [883, 598] width 117 height 91
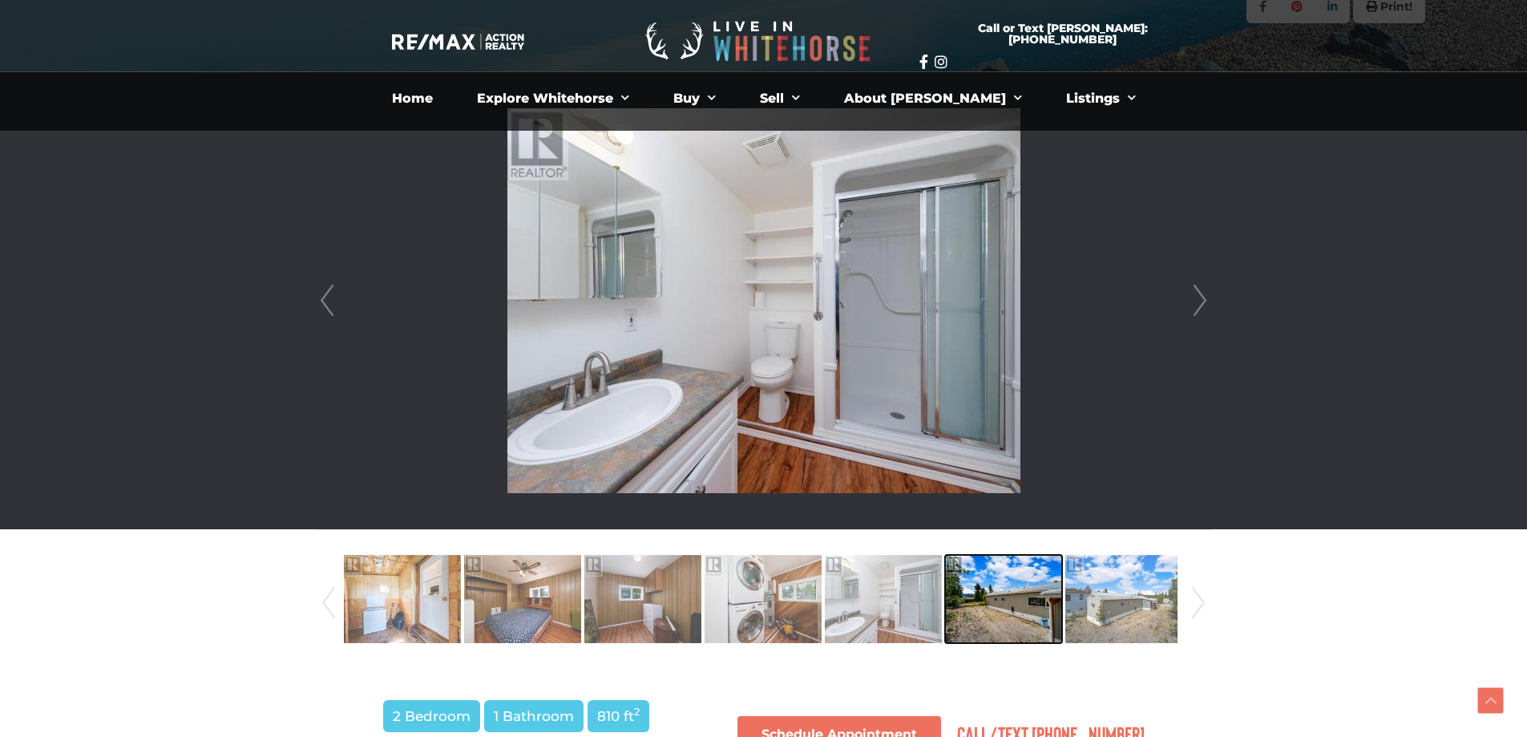
click at [1006, 584] on img at bounding box center [1003, 598] width 117 height 91
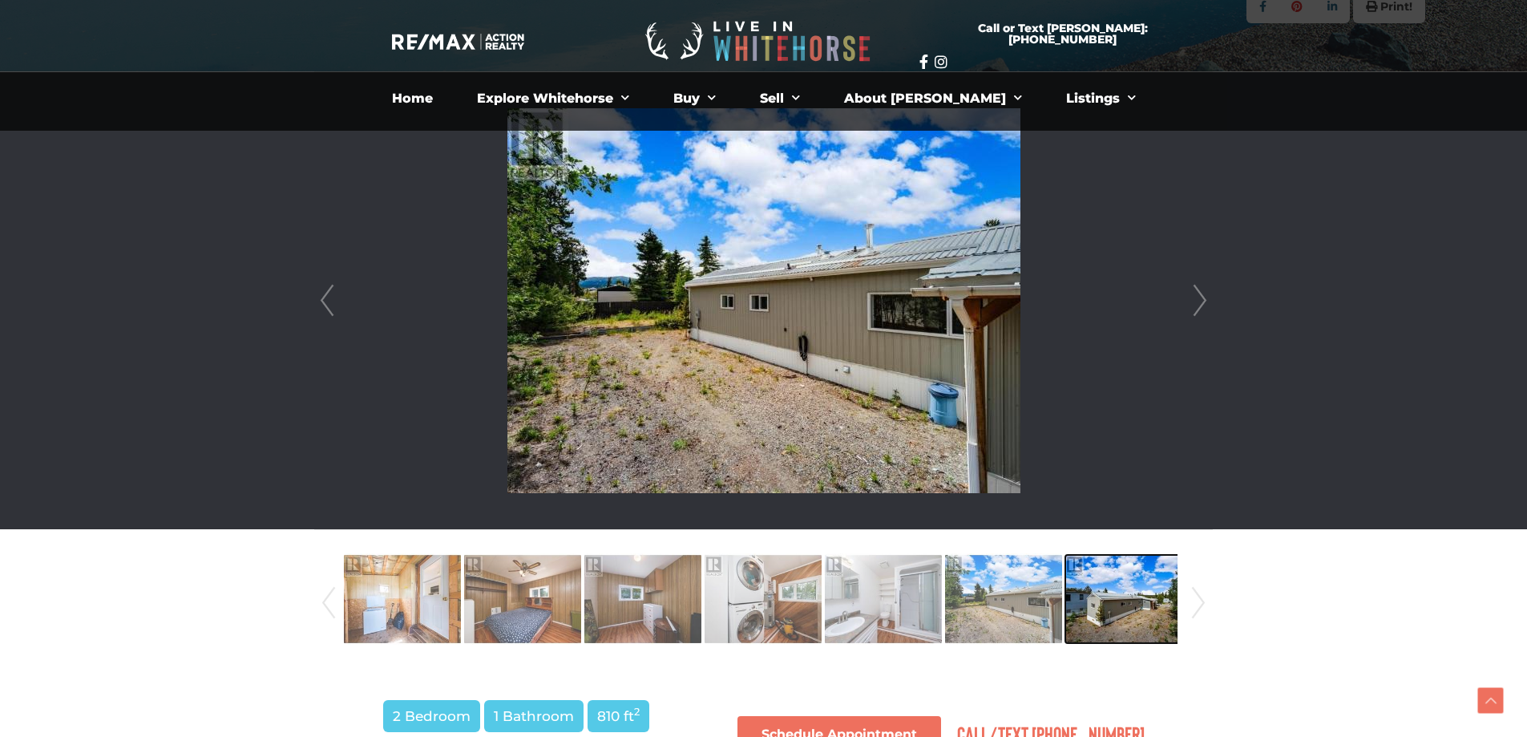
click at [1109, 584] on img at bounding box center [1123, 598] width 117 height 91
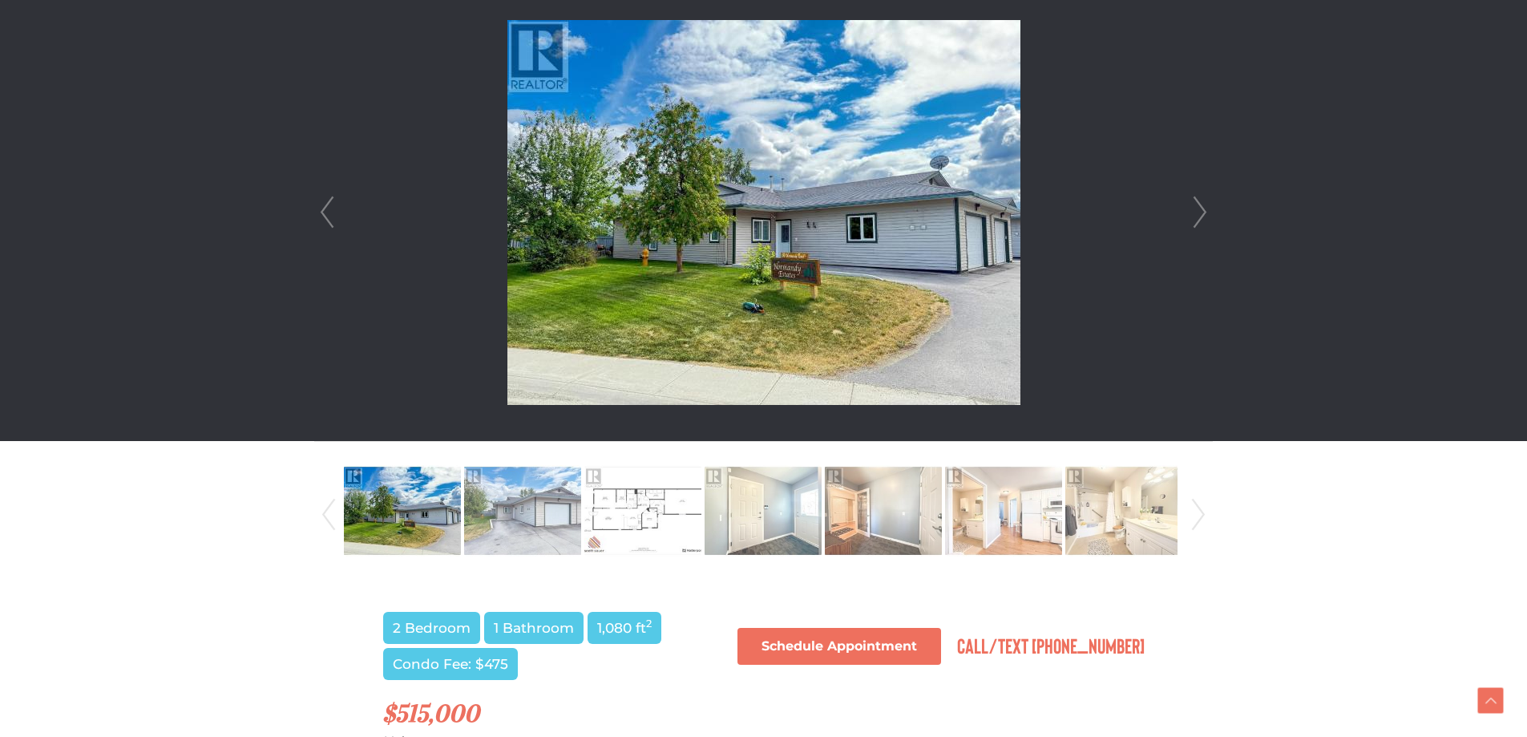
scroll to position [481, 0]
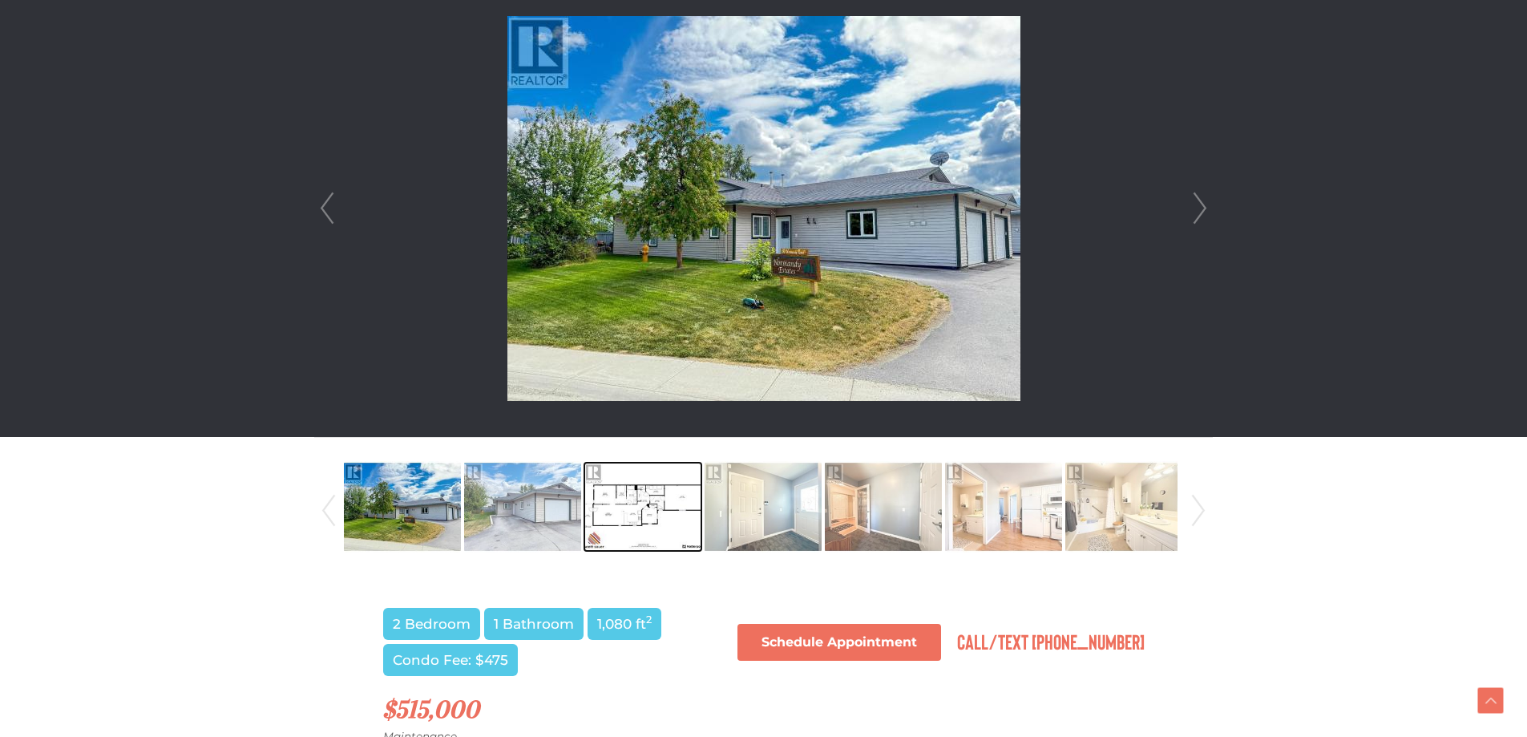
click at [628, 508] on img at bounding box center [642, 506] width 117 height 91
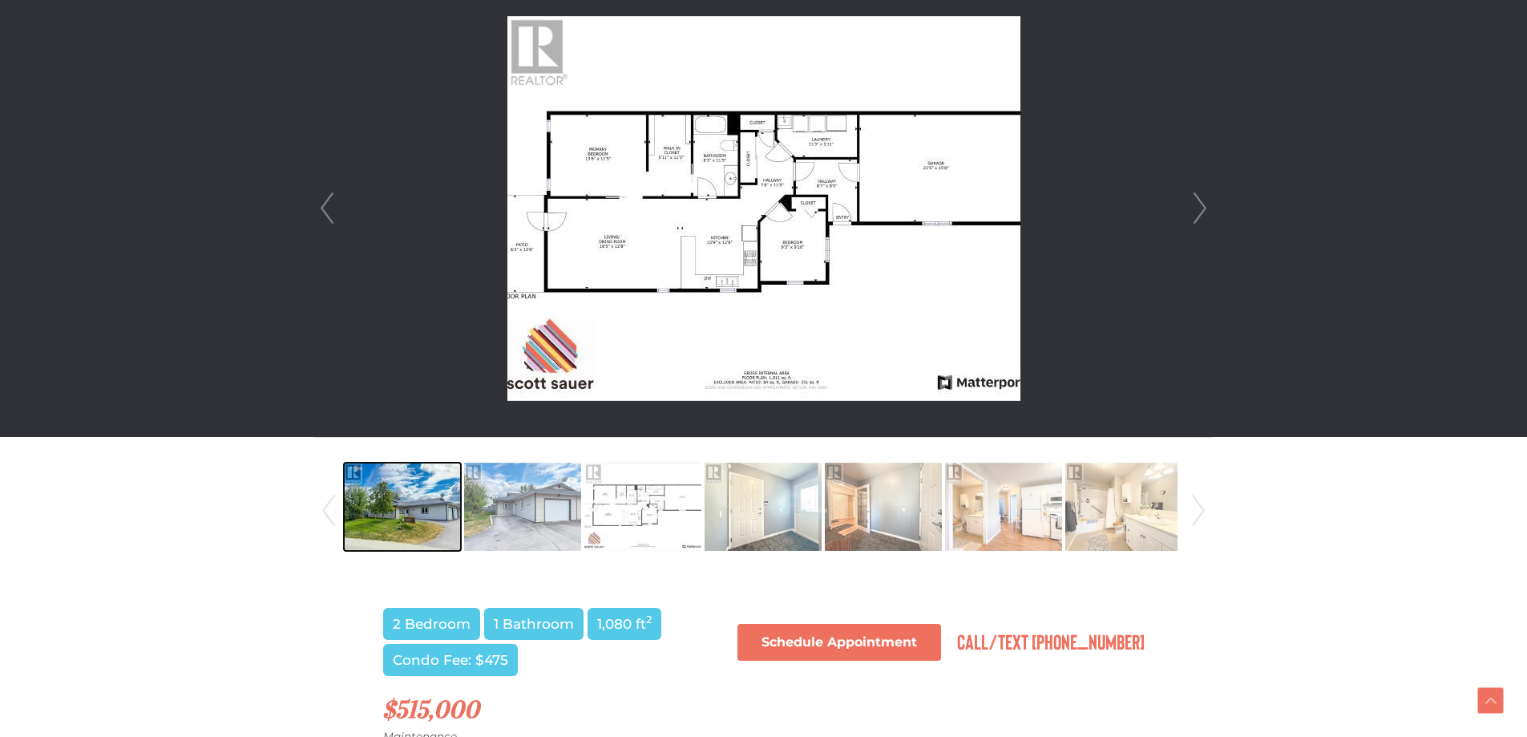
click at [438, 517] on img at bounding box center [402, 506] width 117 height 91
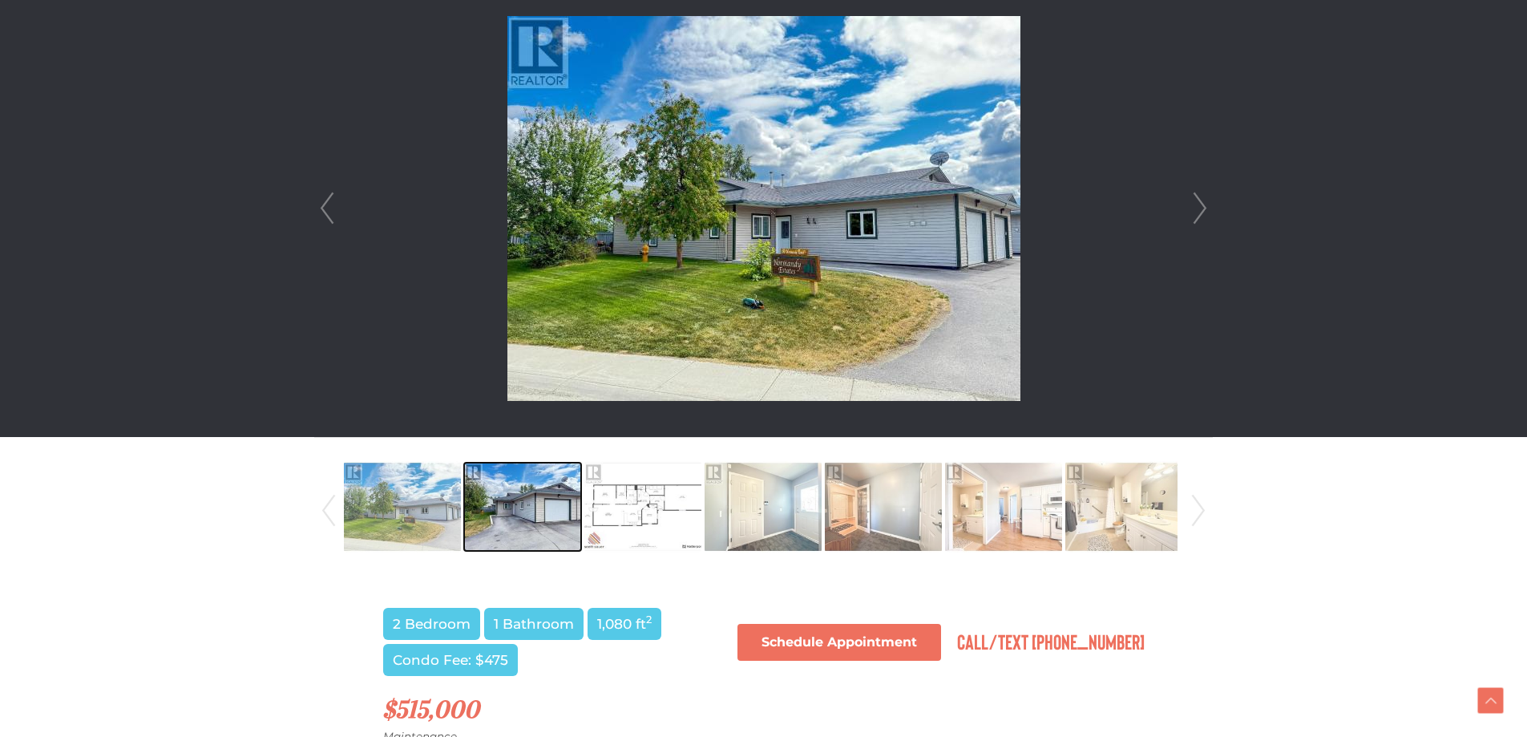
click at [515, 515] on img at bounding box center [522, 506] width 117 height 91
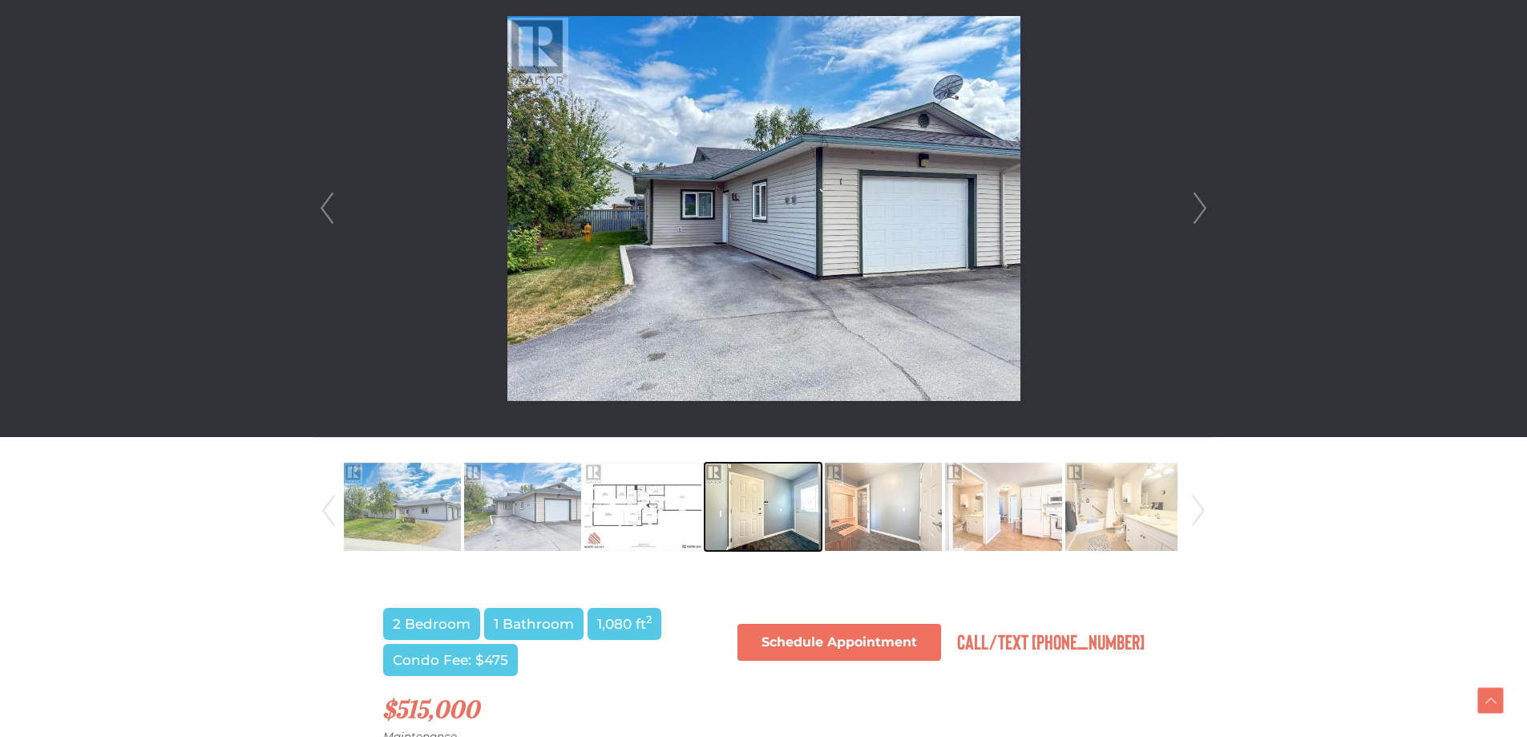
click at [791, 506] on img at bounding box center [763, 506] width 117 height 91
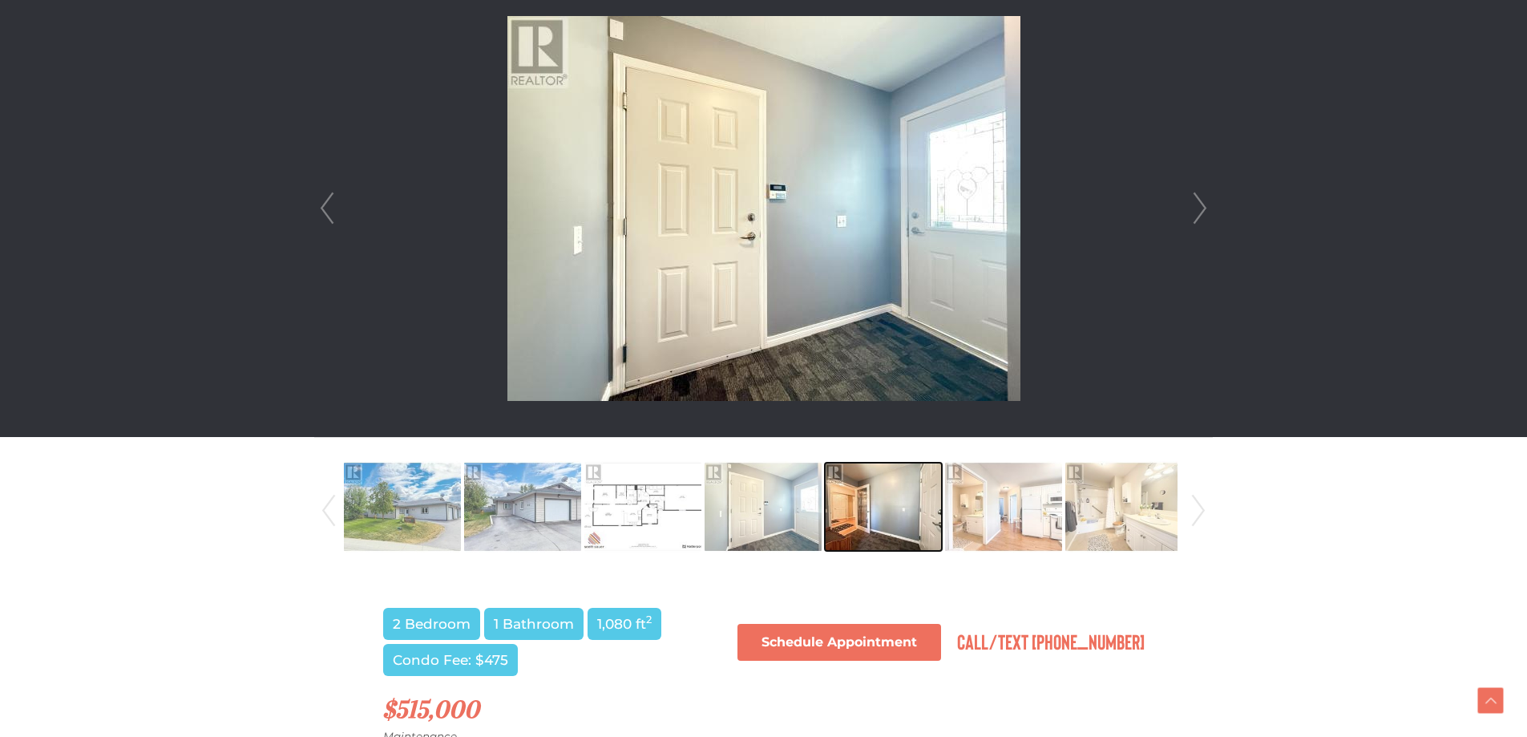
click at [872, 515] on img at bounding box center [883, 506] width 117 height 91
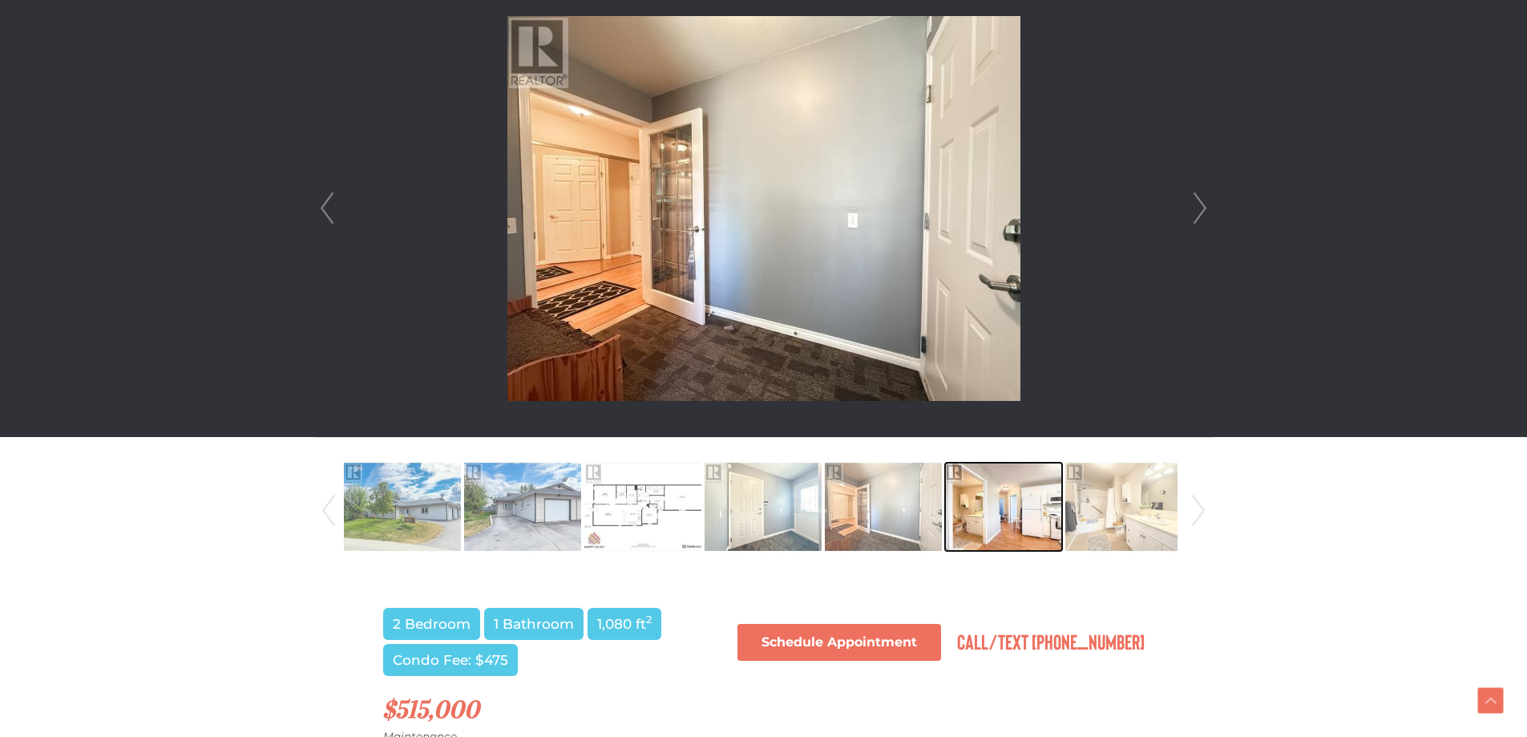
click at [977, 510] on img at bounding box center [1003, 506] width 117 height 91
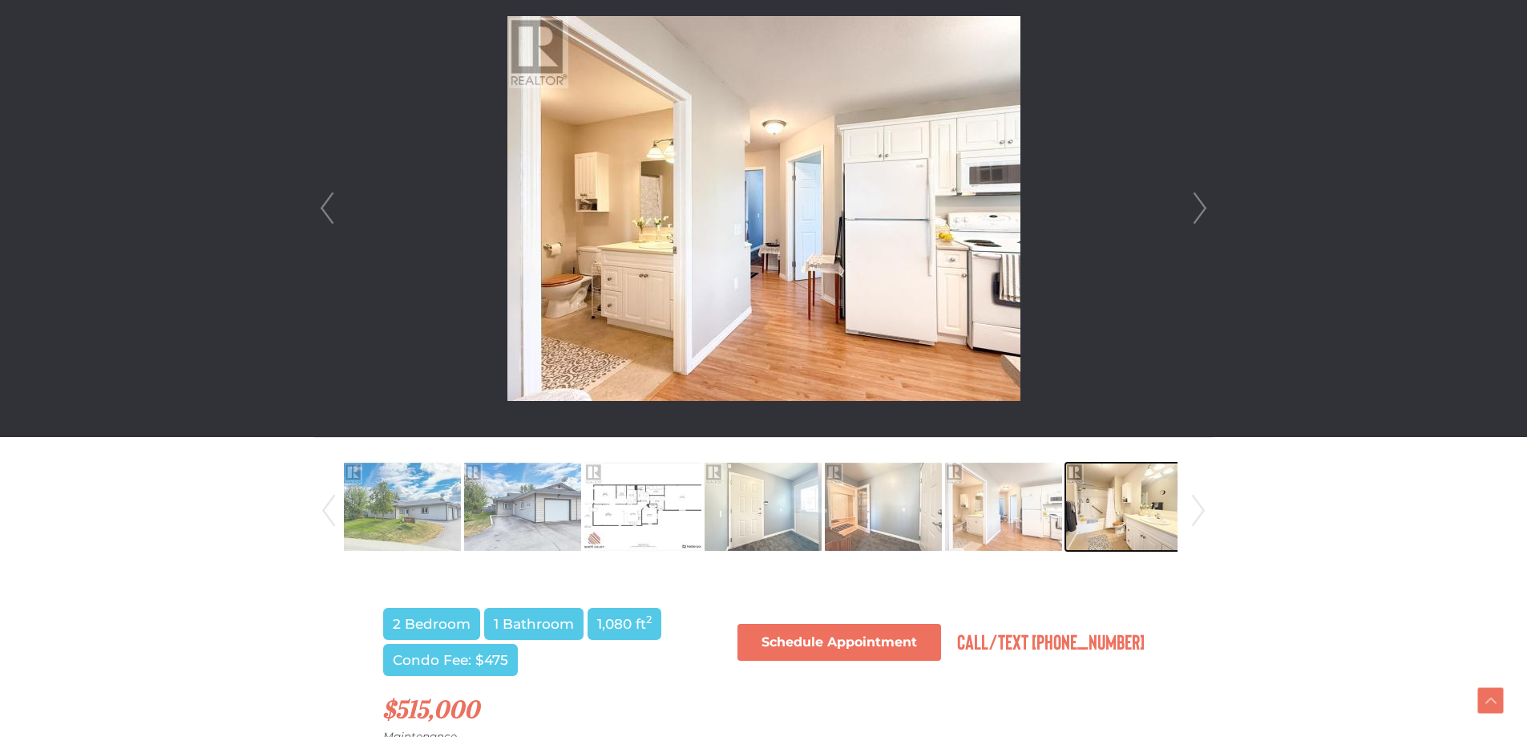
click at [1105, 507] on img at bounding box center [1123, 506] width 117 height 91
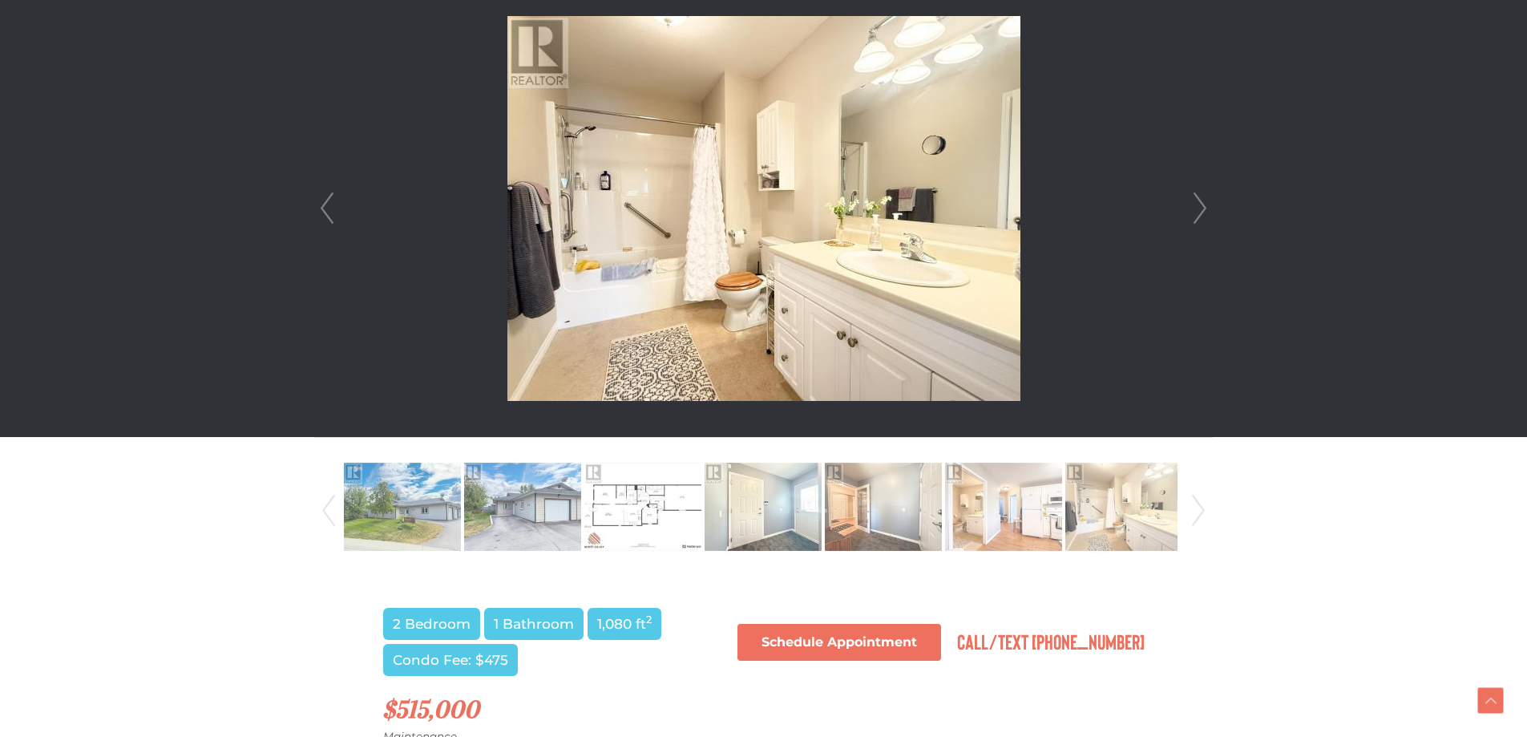
click at [1192, 507] on link "Next" at bounding box center [1198, 510] width 24 height 109
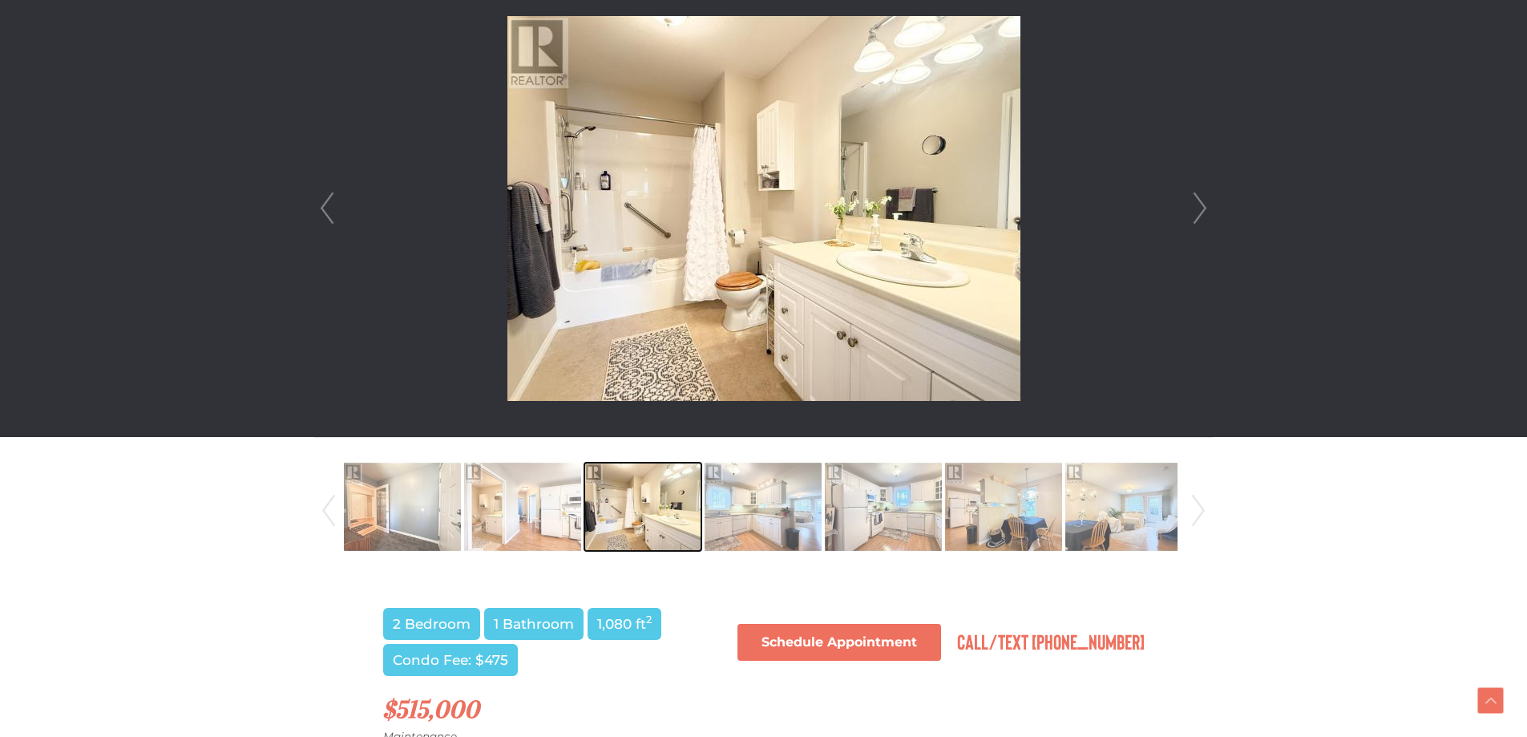
click at [619, 513] on img at bounding box center [642, 506] width 117 height 91
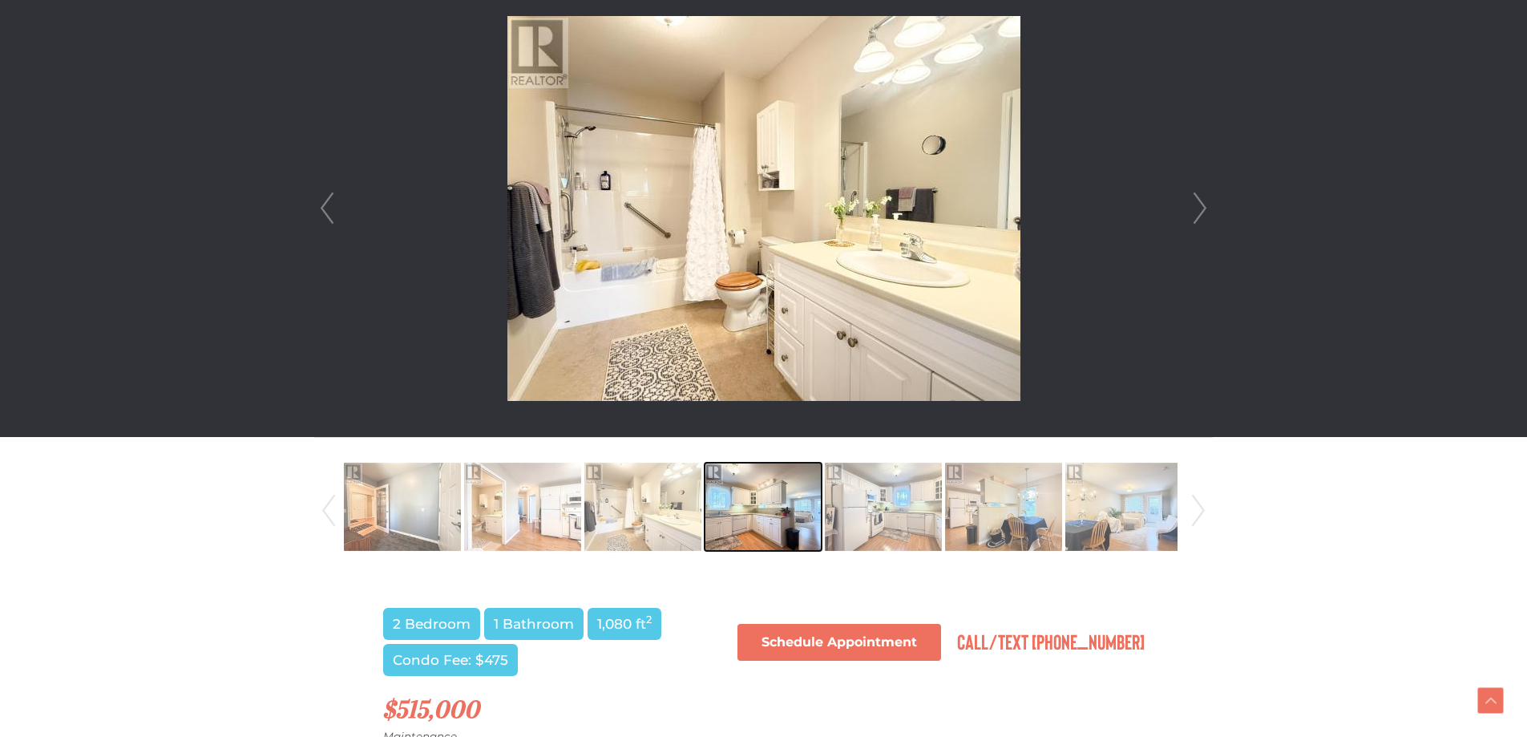
click at [734, 507] on img at bounding box center [763, 506] width 117 height 91
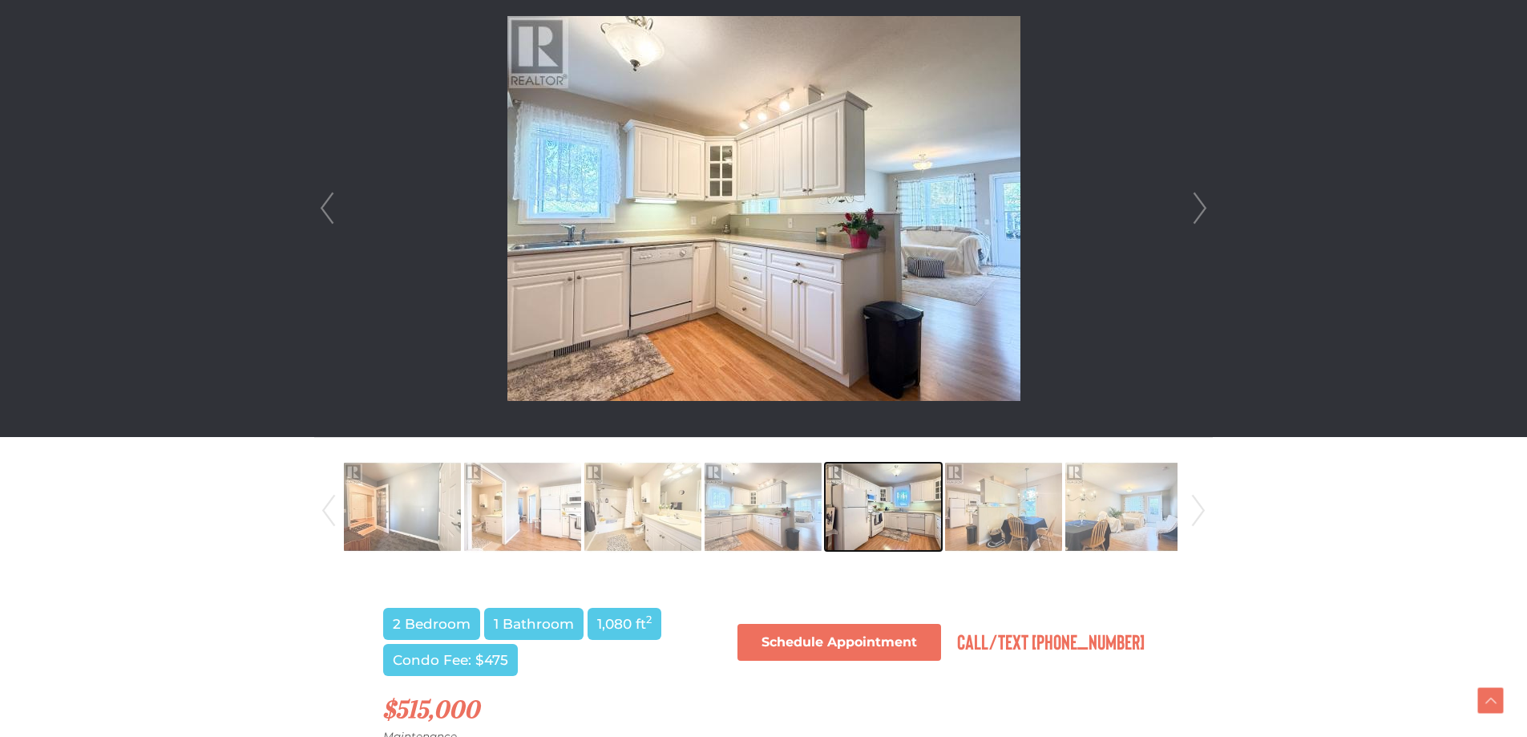
click at [874, 507] on img at bounding box center [883, 506] width 117 height 91
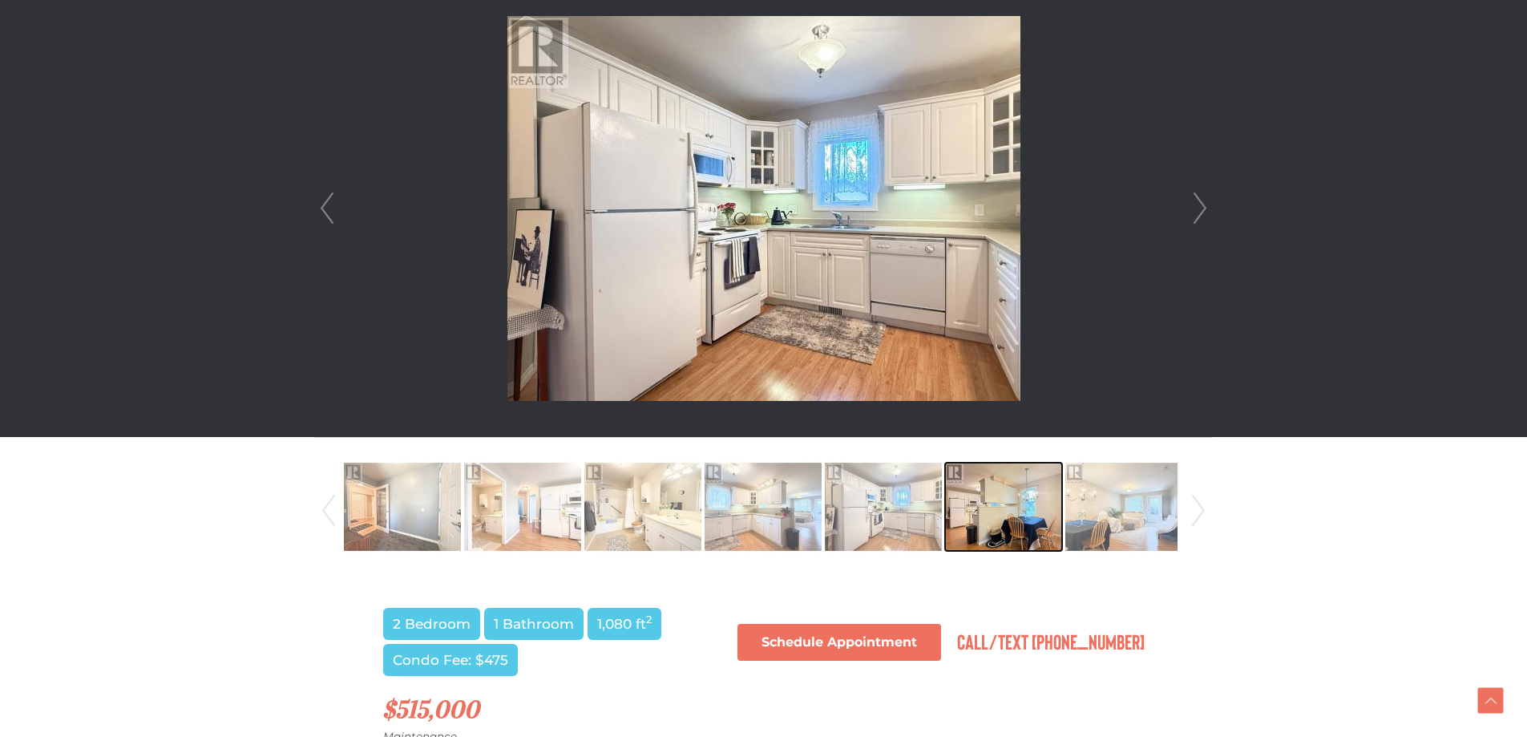
click at [976, 506] on img at bounding box center [1003, 506] width 117 height 91
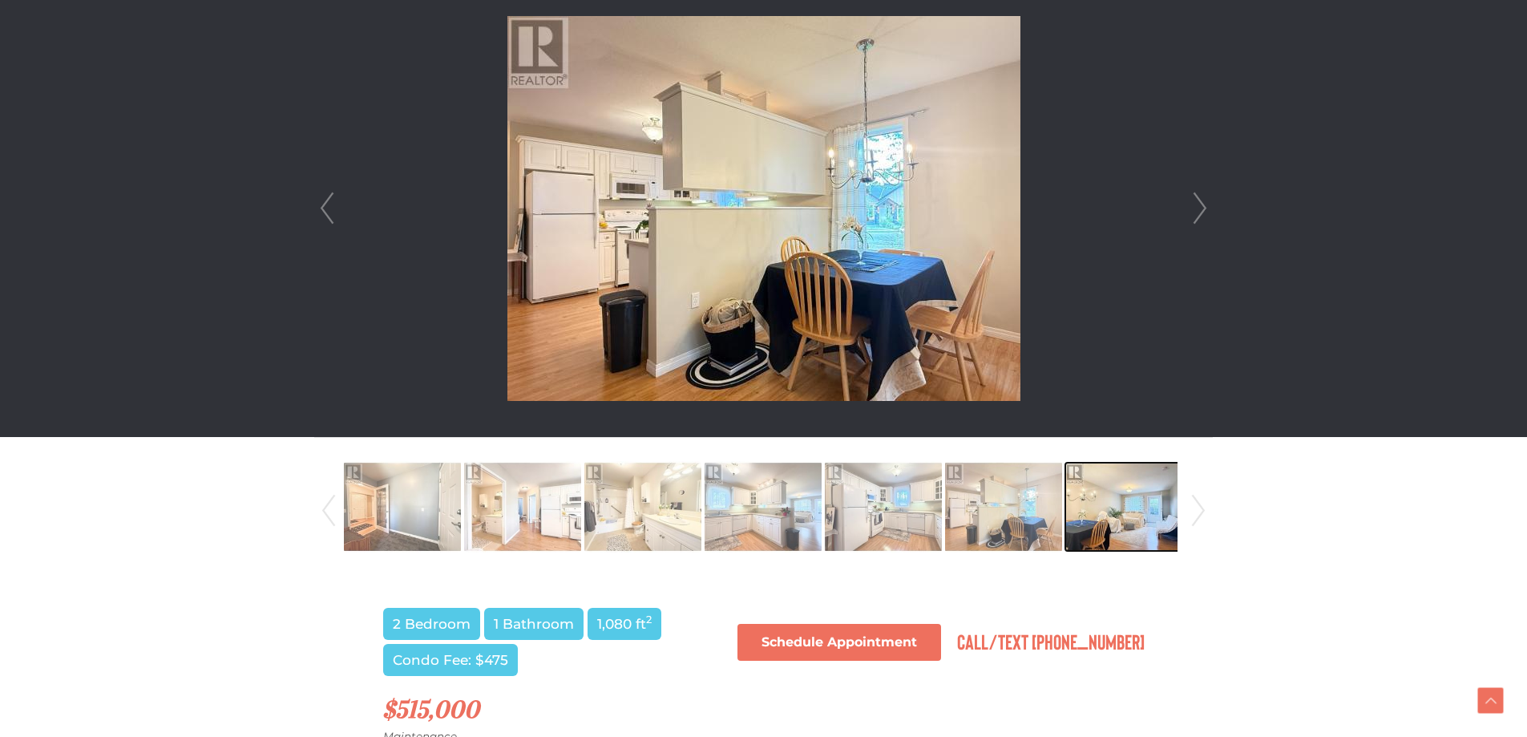
click at [1133, 495] on img at bounding box center [1123, 506] width 117 height 91
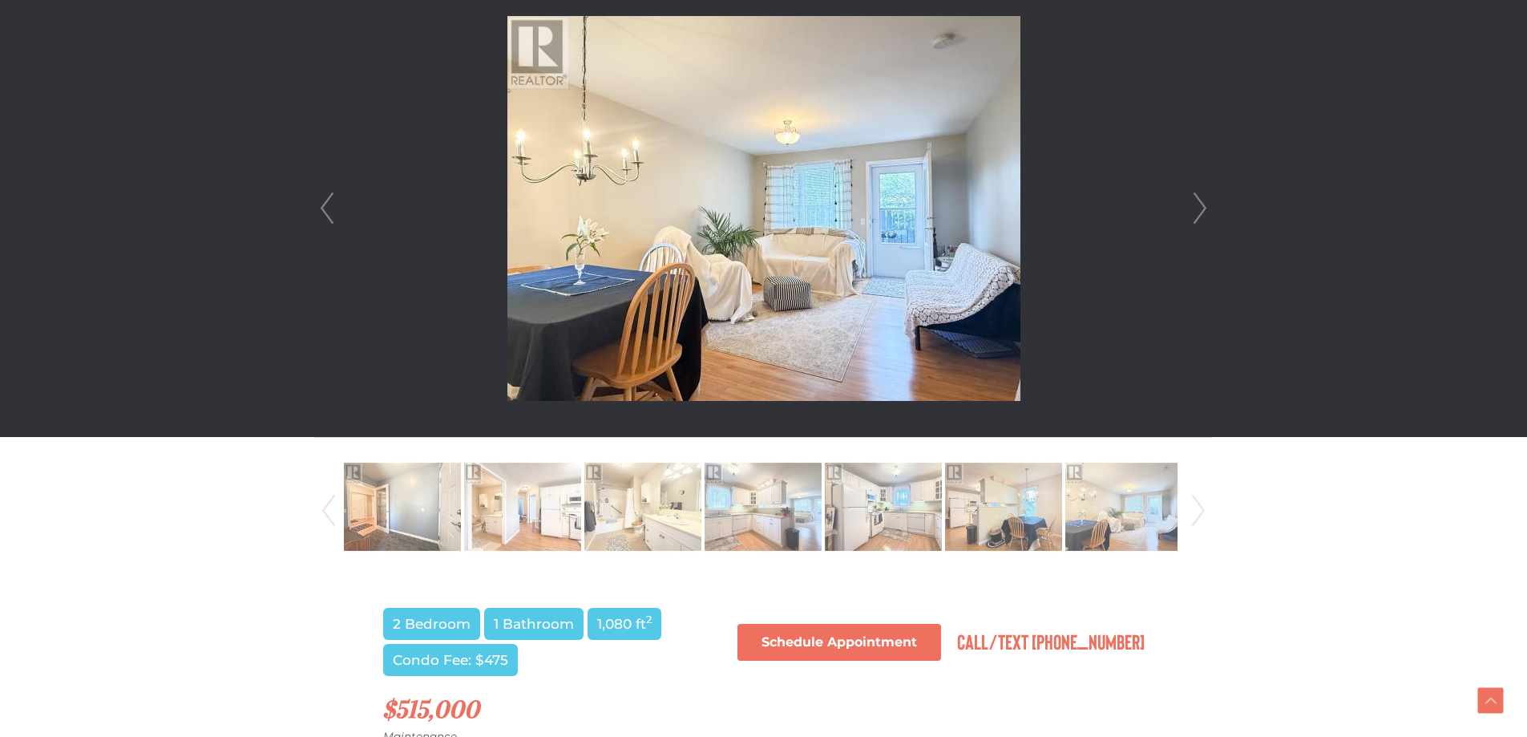
click at [1197, 515] on link "Next" at bounding box center [1198, 510] width 24 height 109
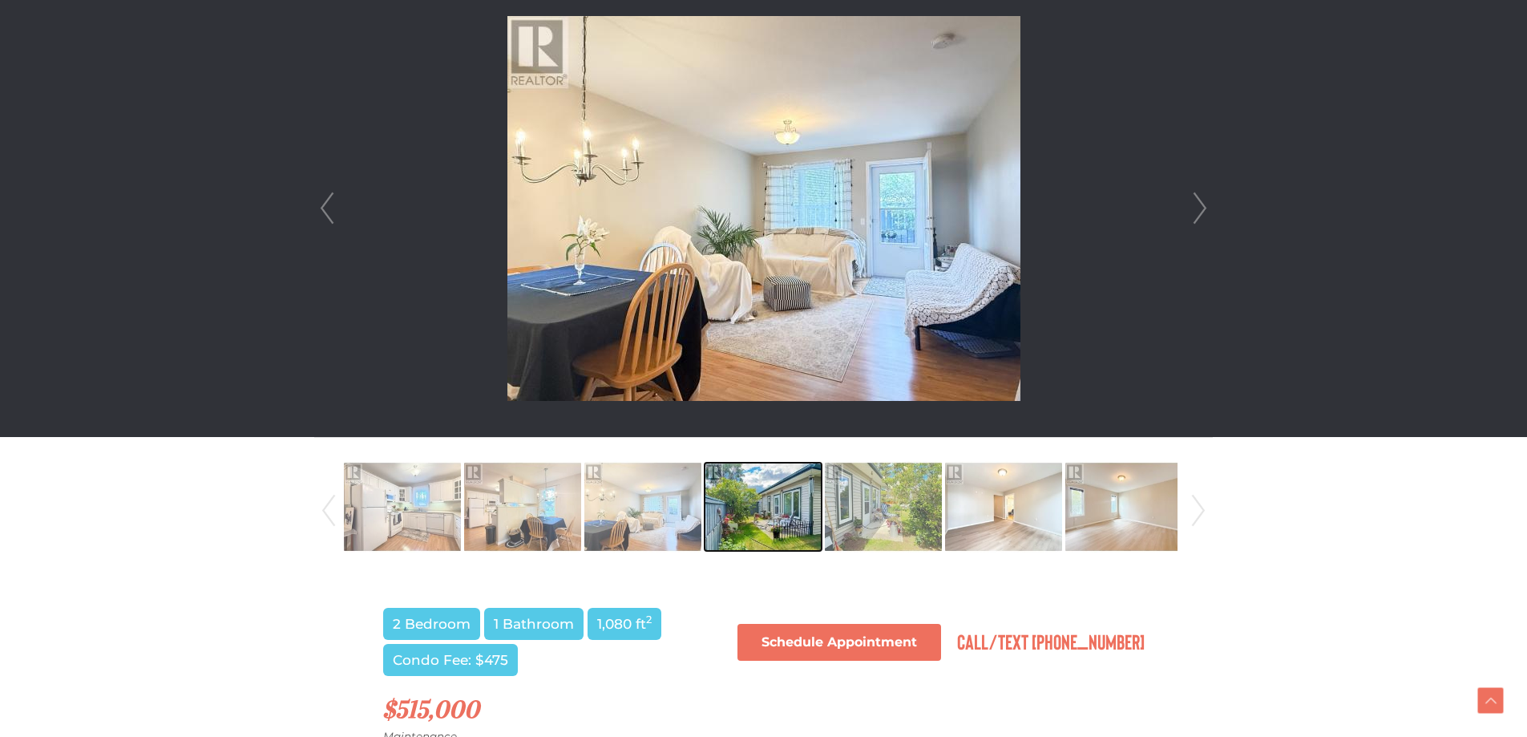
click at [770, 499] on img at bounding box center [763, 506] width 117 height 91
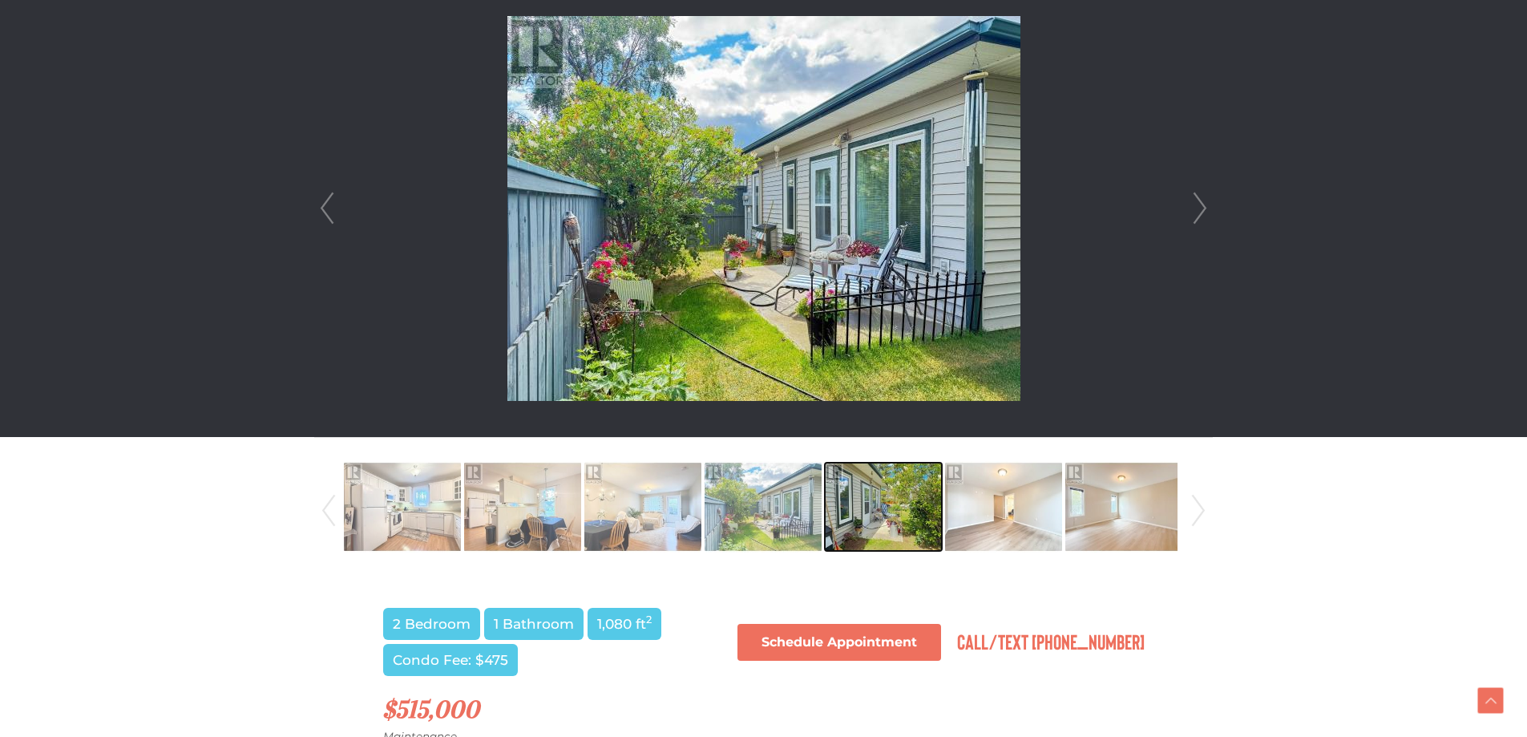
click at [845, 497] on img at bounding box center [883, 506] width 117 height 91
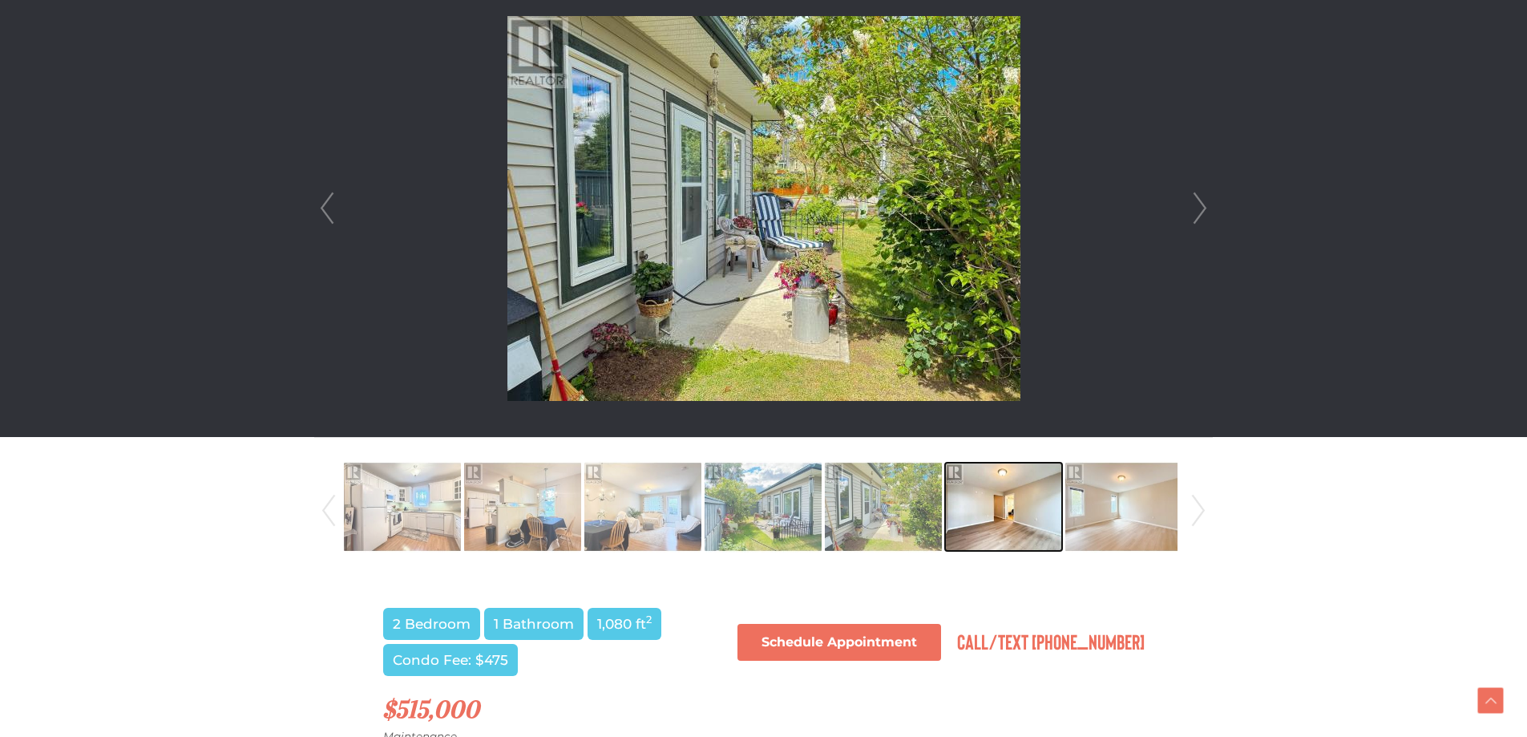
click at [1023, 488] on img at bounding box center [1003, 506] width 117 height 91
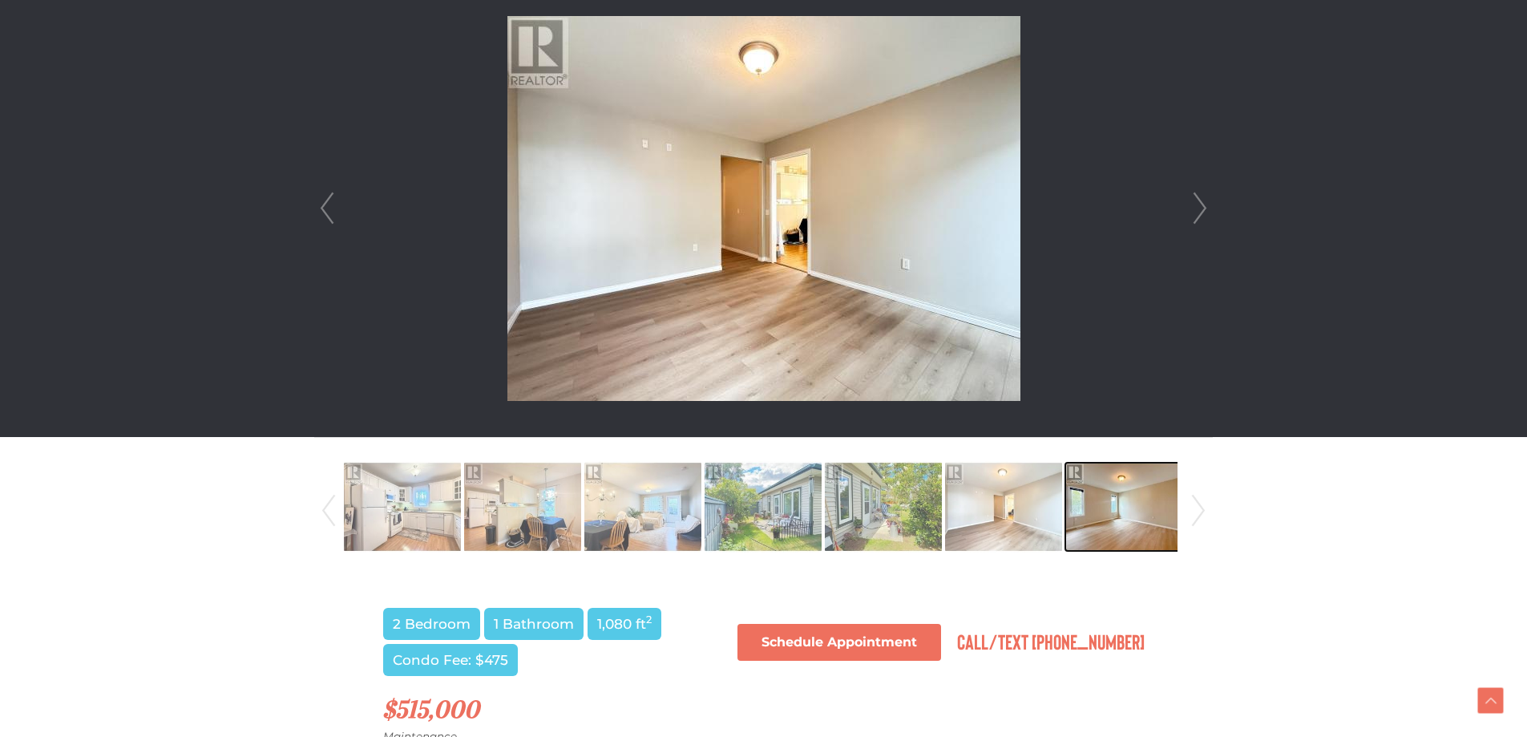
click at [1082, 502] on img at bounding box center [1123, 506] width 117 height 91
click at [1198, 511] on link "Next" at bounding box center [1198, 510] width 24 height 109
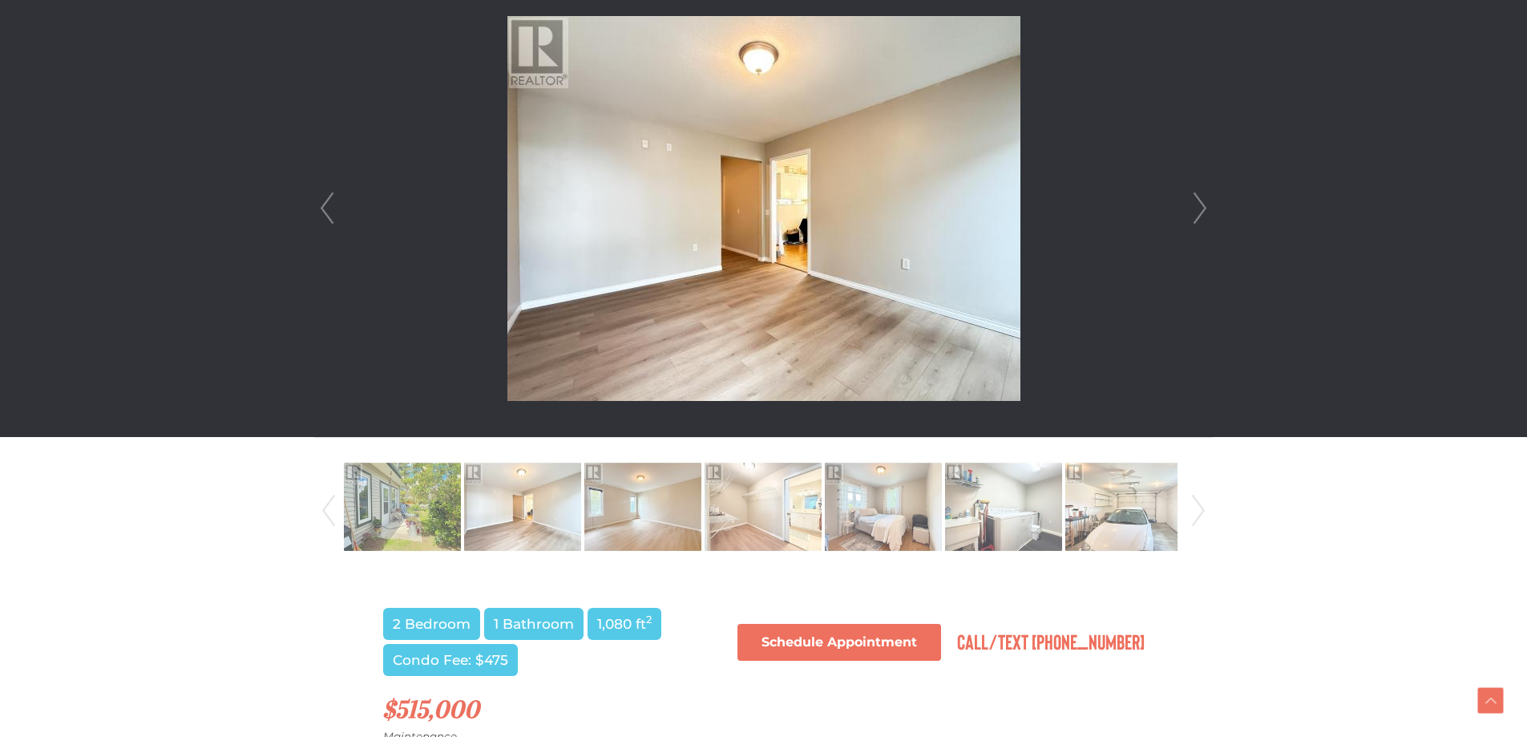
click at [1198, 511] on link "Next" at bounding box center [1198, 510] width 24 height 109
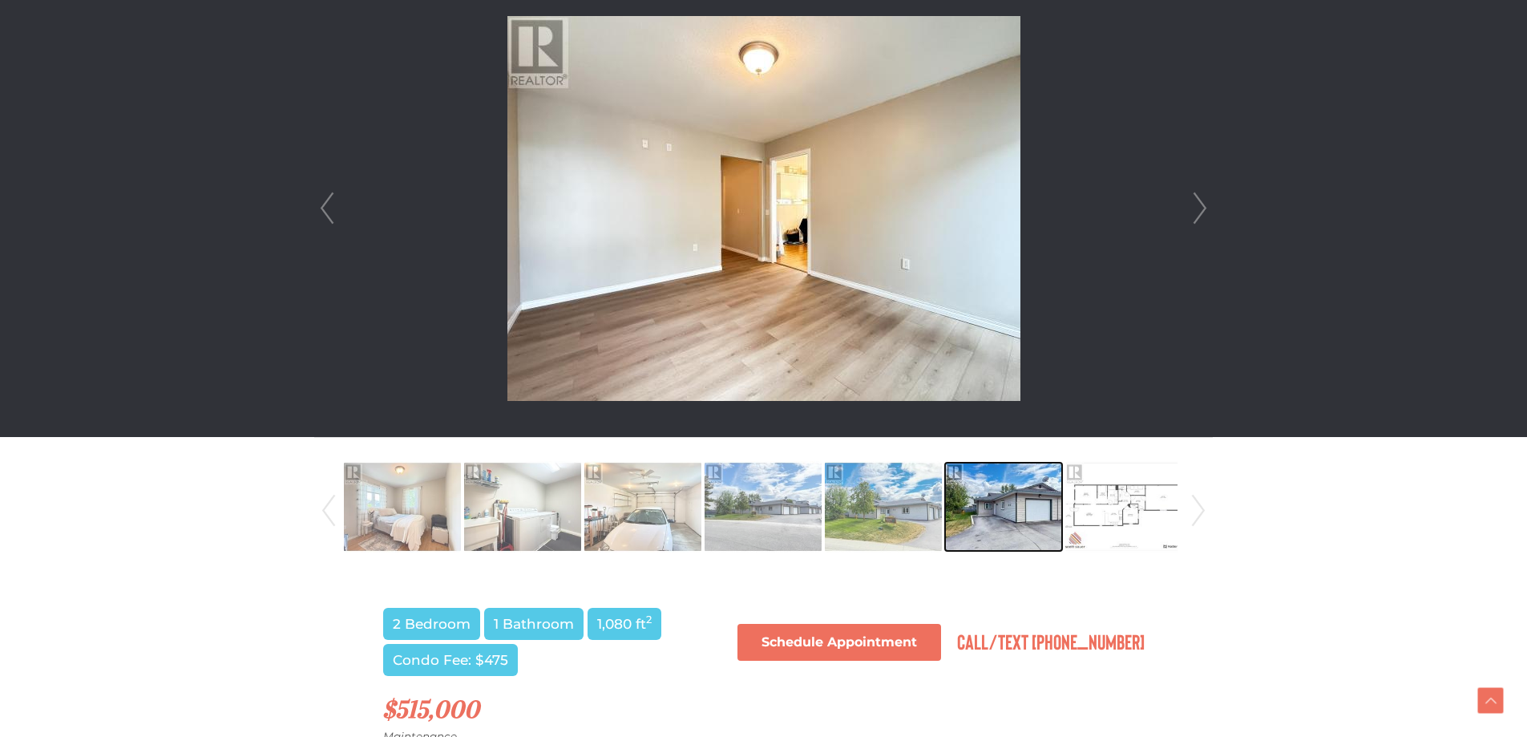
click at [1016, 513] on img at bounding box center [1003, 506] width 117 height 91
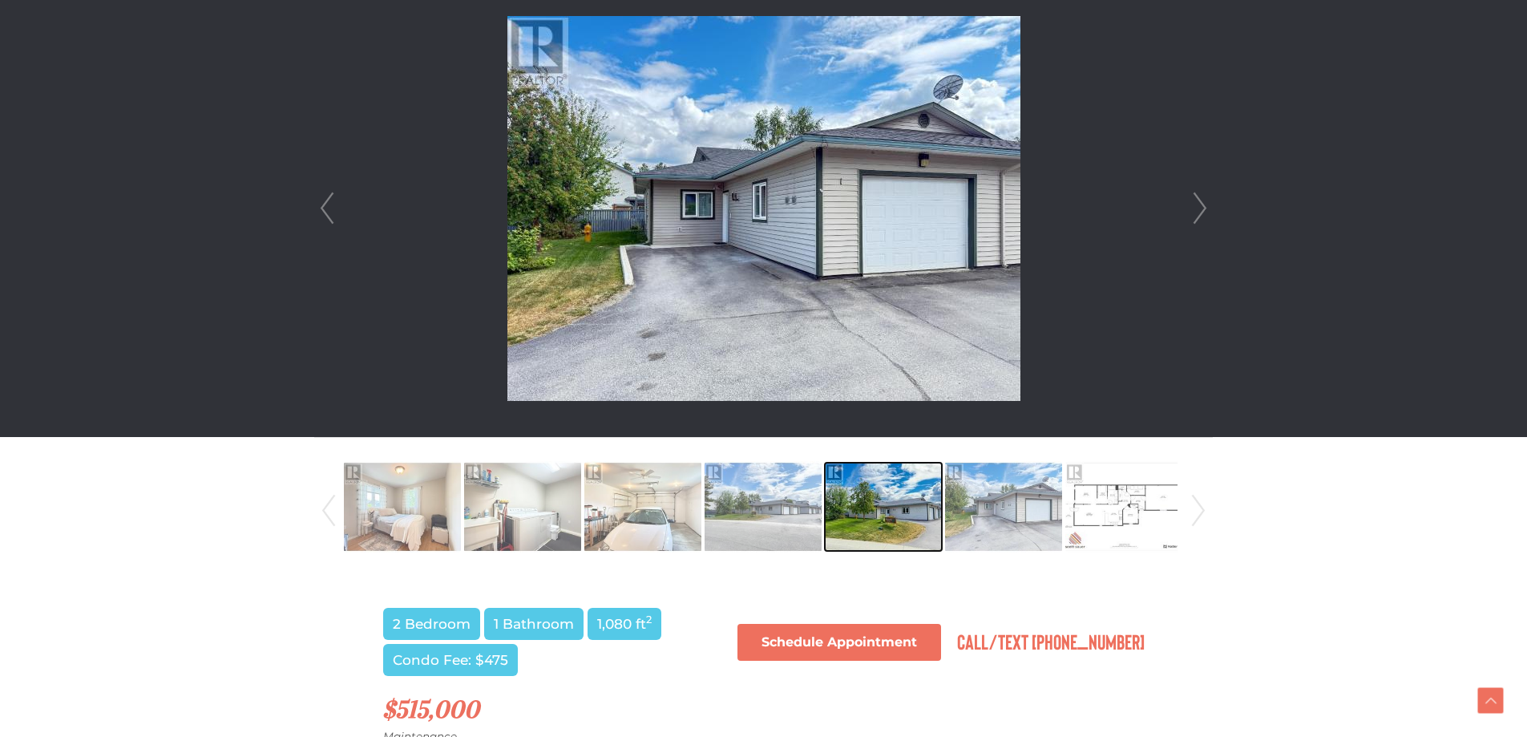
click at [903, 515] on img at bounding box center [883, 506] width 117 height 91
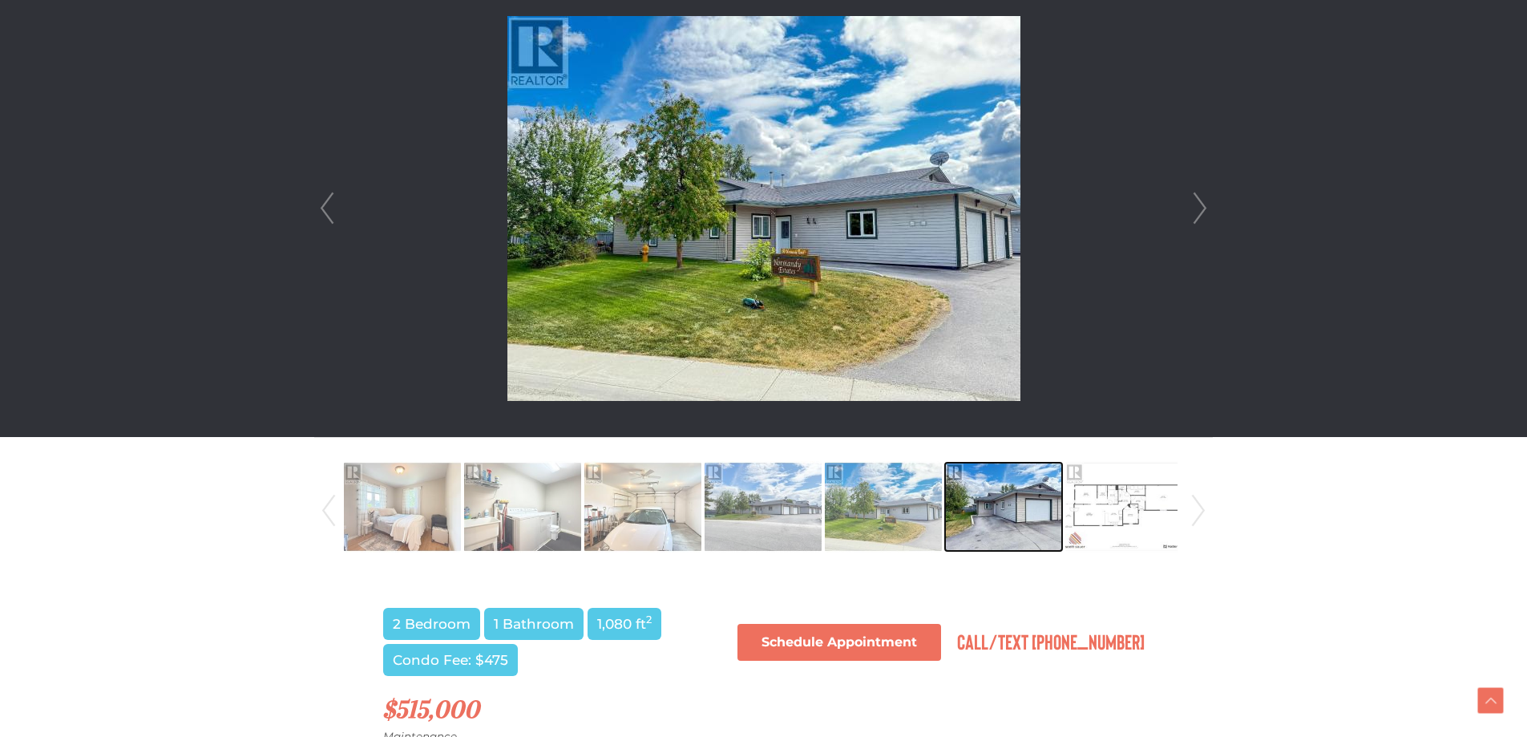
click at [1000, 513] on img at bounding box center [1003, 506] width 117 height 91
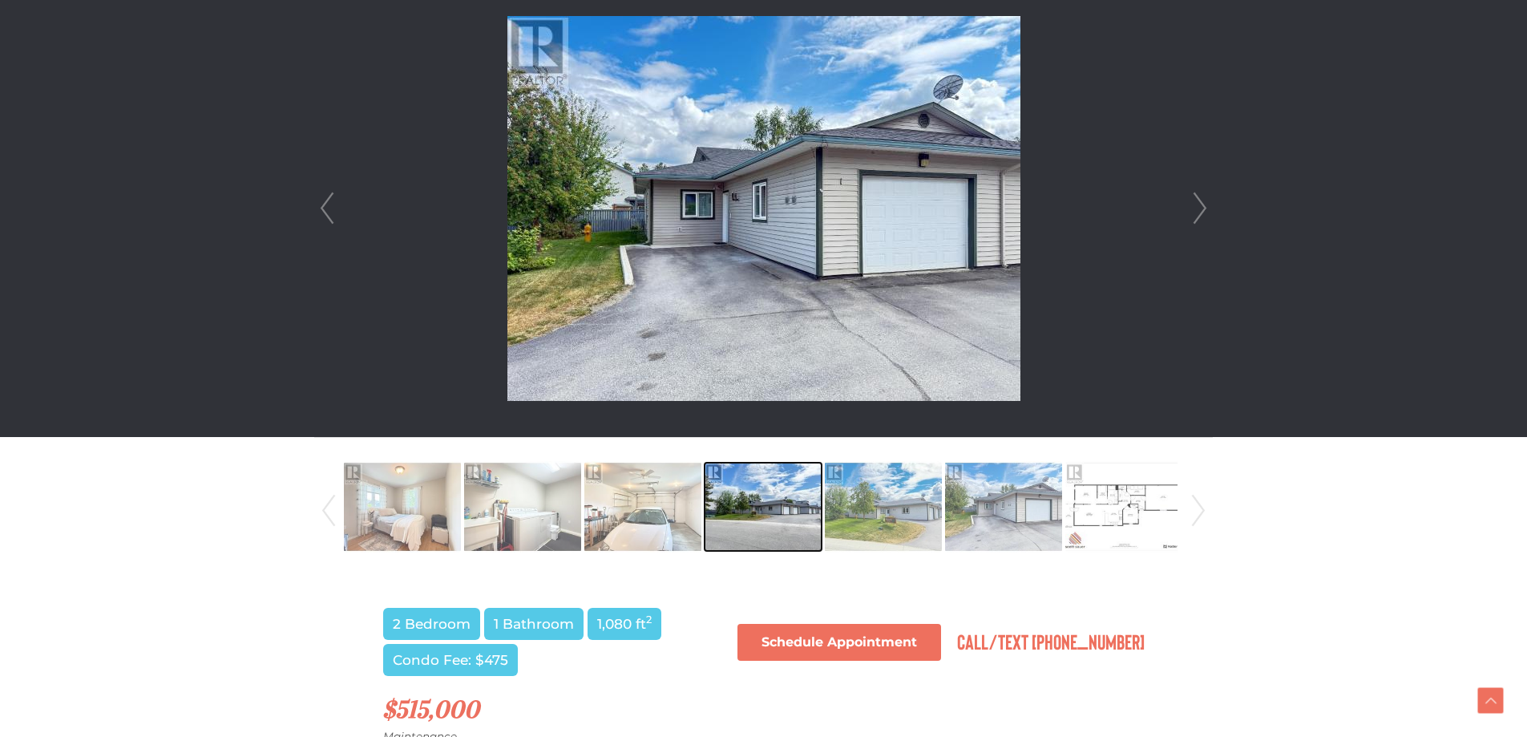
click at [778, 505] on img at bounding box center [763, 506] width 117 height 91
